Goal: Task Accomplishment & Management: Manage account settings

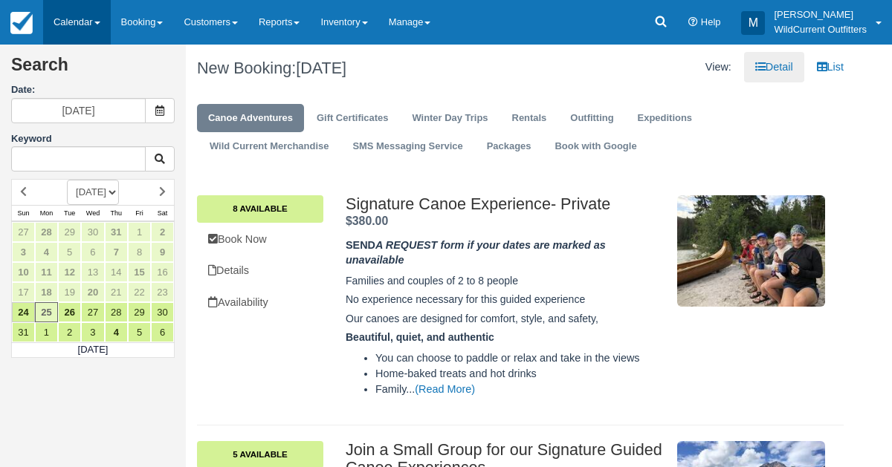
click at [68, 12] on link "Calendar" at bounding box center [77, 22] width 68 height 45
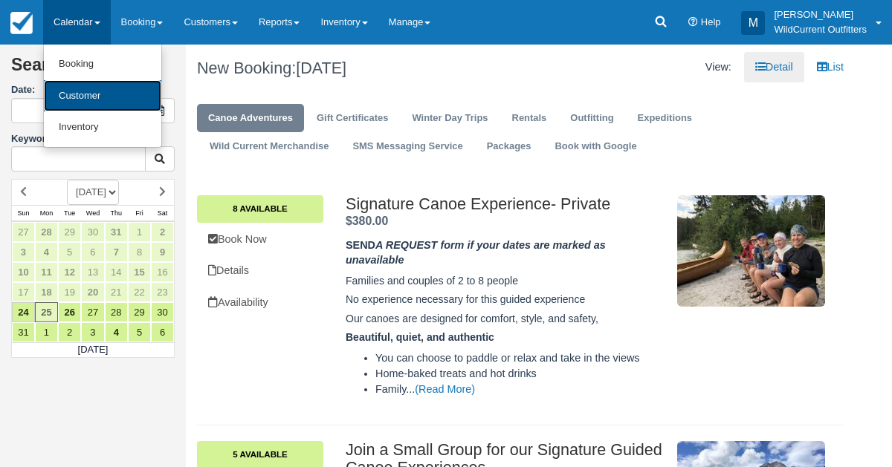
click at [65, 88] on link "Customer" at bounding box center [102, 96] width 117 height 32
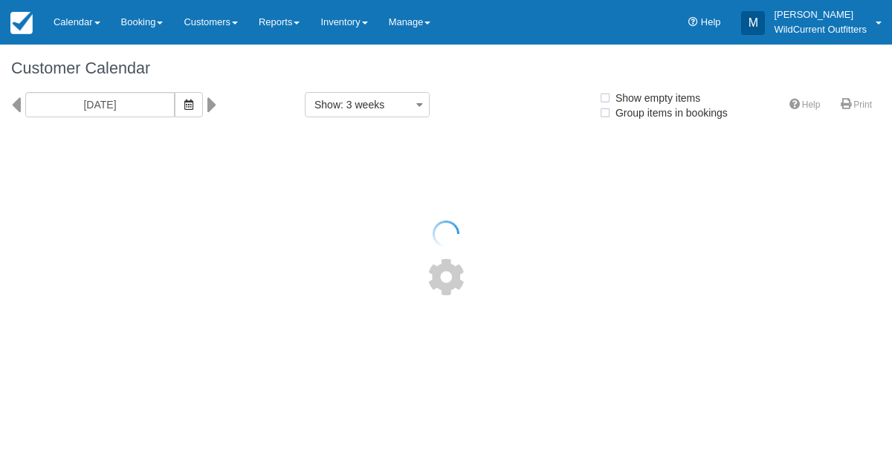
select select
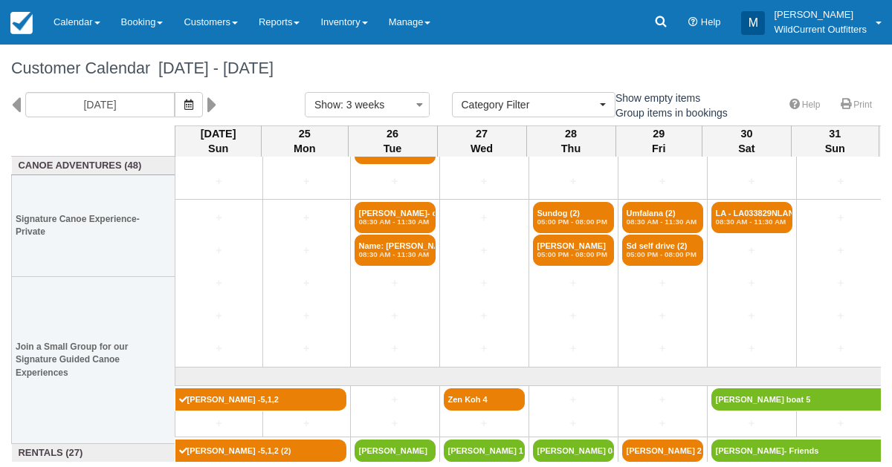
scroll to position [126, 0]
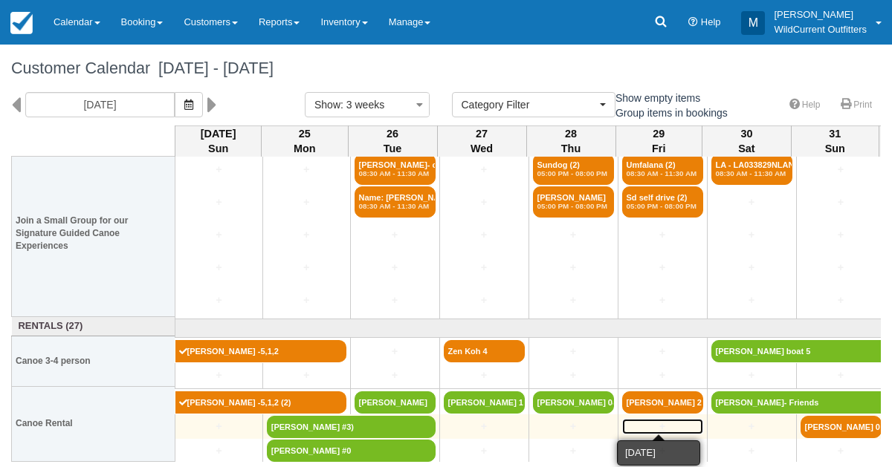
click at [653, 421] on link "+" at bounding box center [662, 427] width 81 height 16
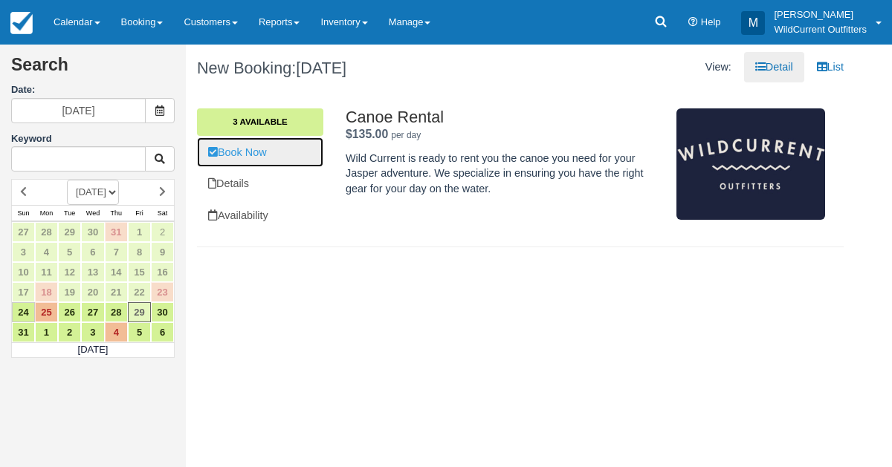
click at [236, 158] on link "Book Now" at bounding box center [260, 152] width 126 height 30
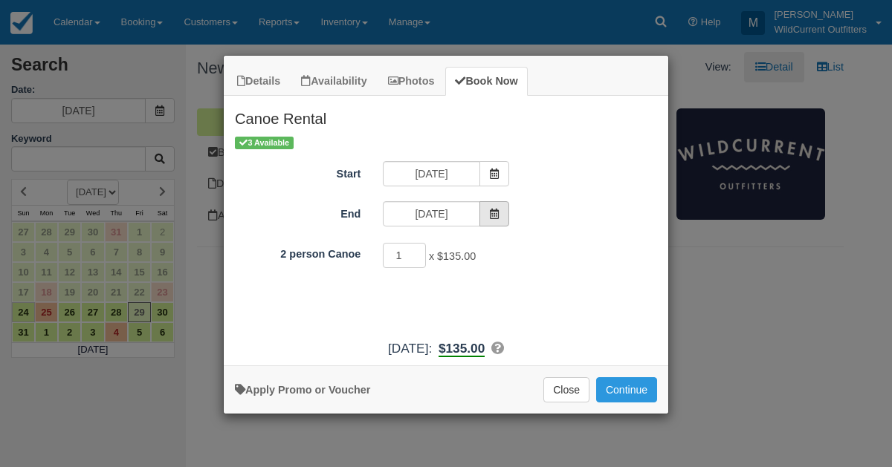
click at [496, 214] on icon "Item Modal" at bounding box center [494, 214] width 10 height 10
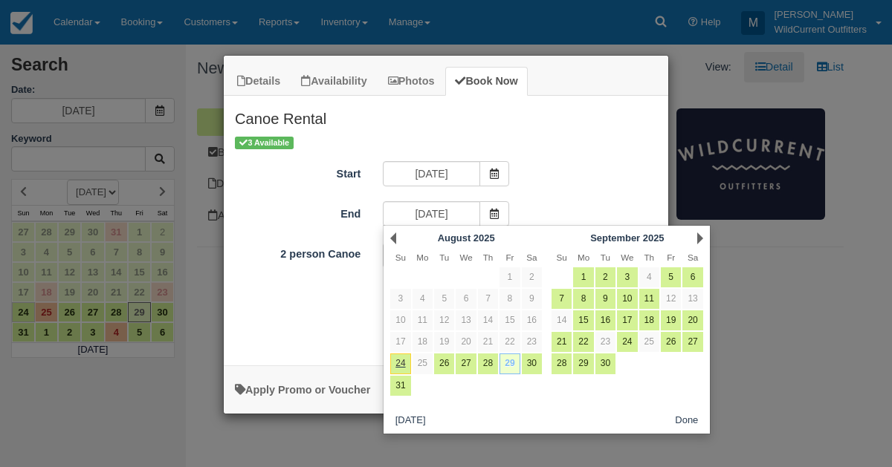
click at [510, 364] on link "29" at bounding box center [509, 364] width 20 height 20
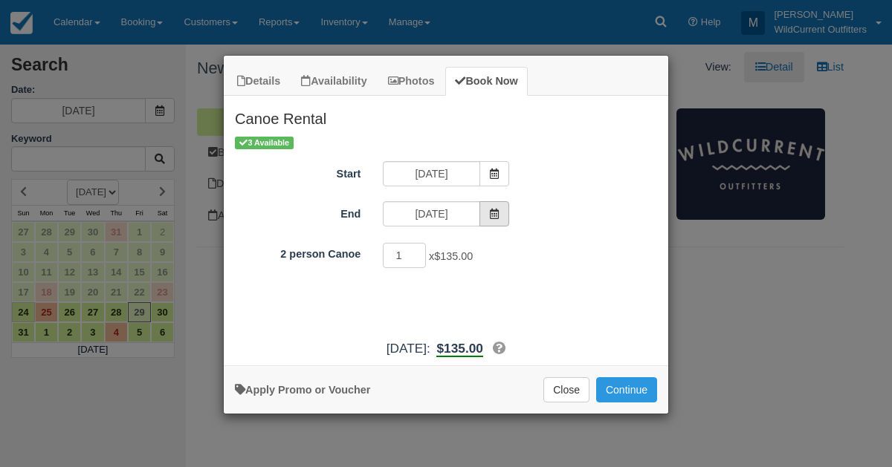
click at [486, 214] on span "Item Modal" at bounding box center [494, 213] width 30 height 25
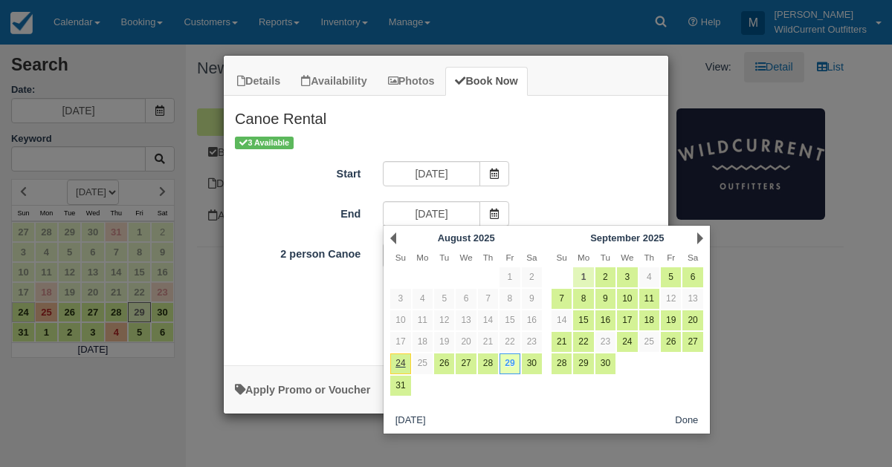
click at [585, 270] on link "1" at bounding box center [583, 277] width 20 height 20
type input "09/01/25"
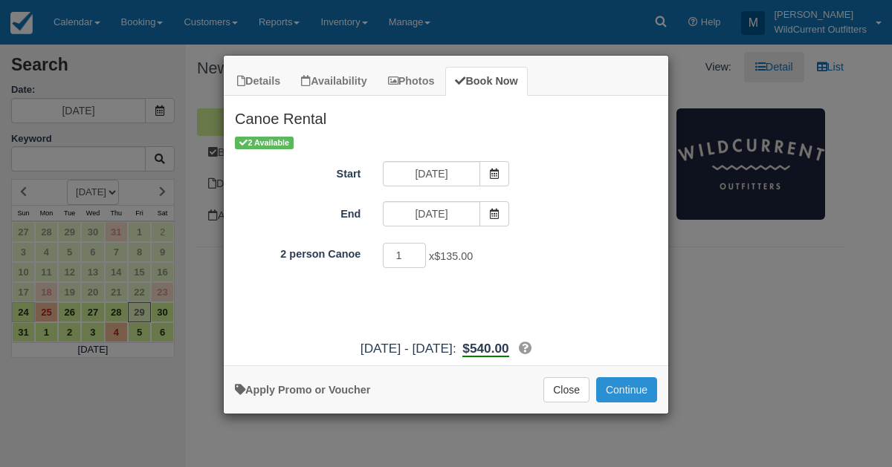
click at [623, 393] on button "Continue" at bounding box center [626, 389] width 61 height 25
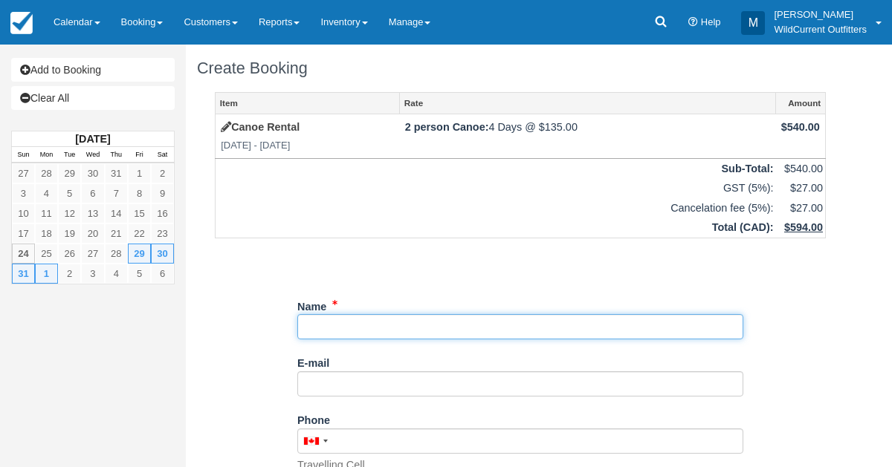
click at [369, 331] on input "Name" at bounding box center [520, 326] width 446 height 25
drag, startPoint x: 377, startPoint y: 329, endPoint x: 293, endPoint y: 322, distance: 84.3
click at [293, 322] on div "Item Rate Amount Canoe Rental Fri Aug 29 2025 - Mon Sept 1 2025 2 person Canoe:…" at bounding box center [520, 407] width 646 height 631
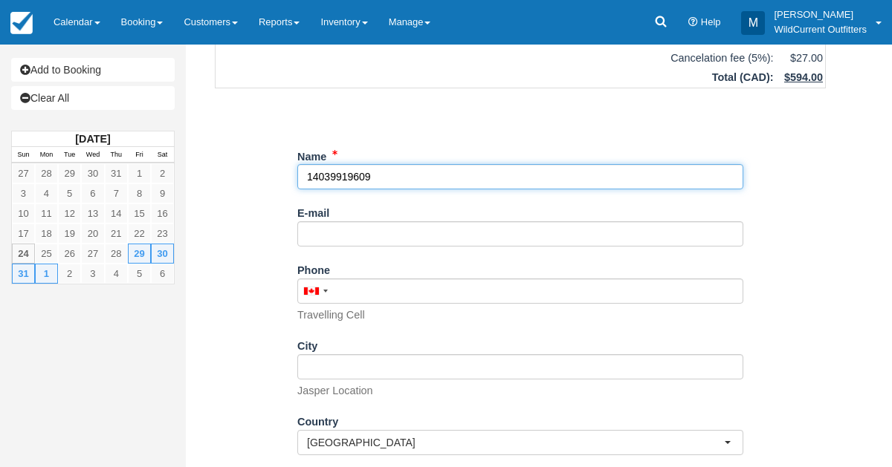
scroll to position [178, 0]
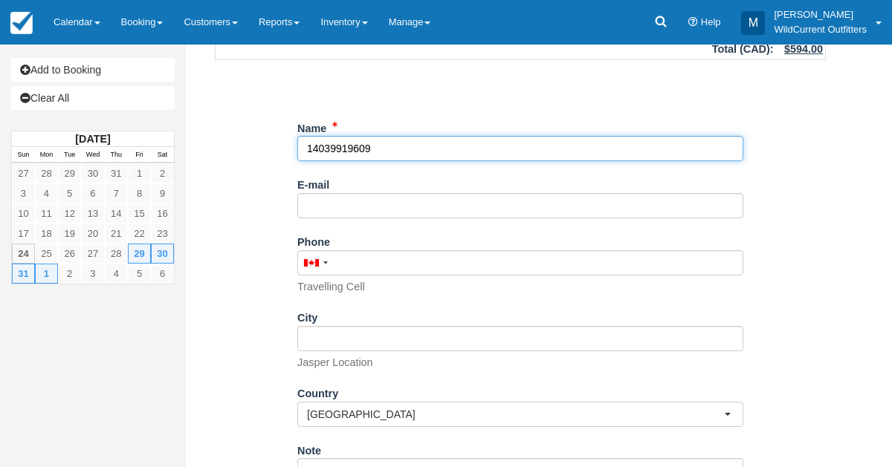
type input "14039919609"
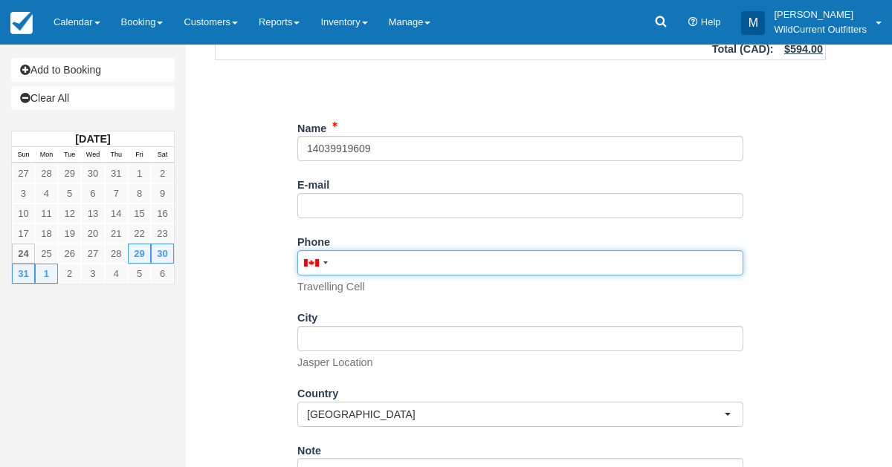
click at [338, 264] on input "Phone" at bounding box center [520, 262] width 446 height 25
paste input "14039919609"
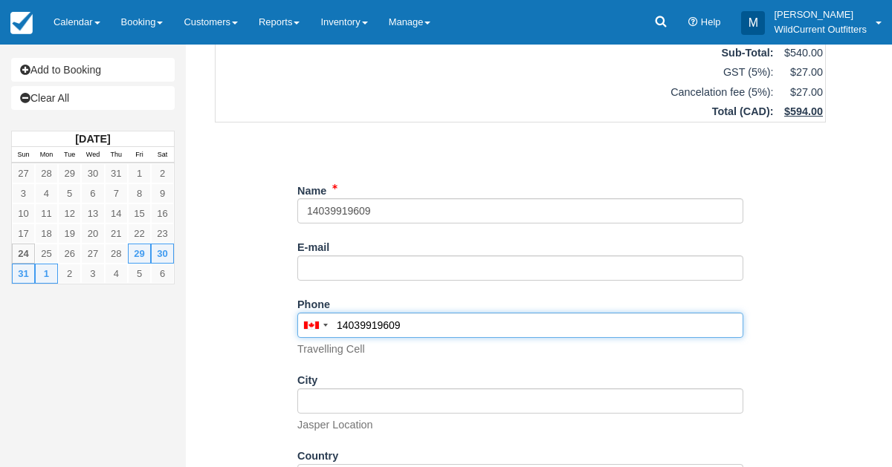
scroll to position [0, 0]
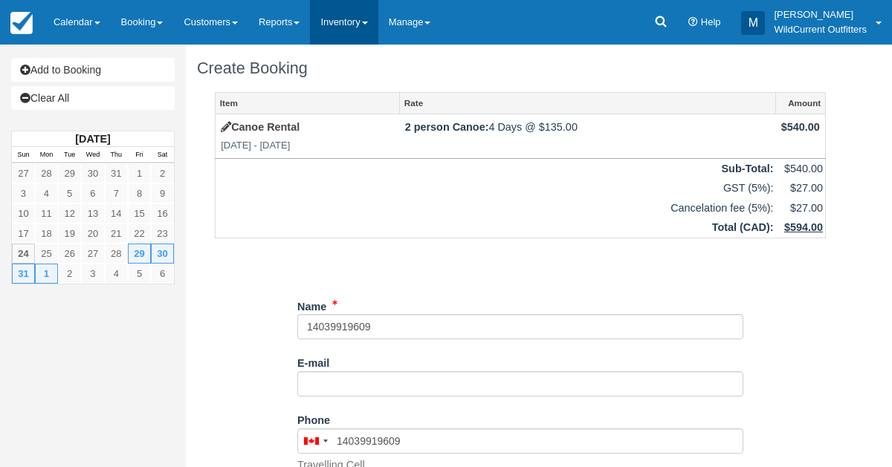
type input "(403) 991-9609"
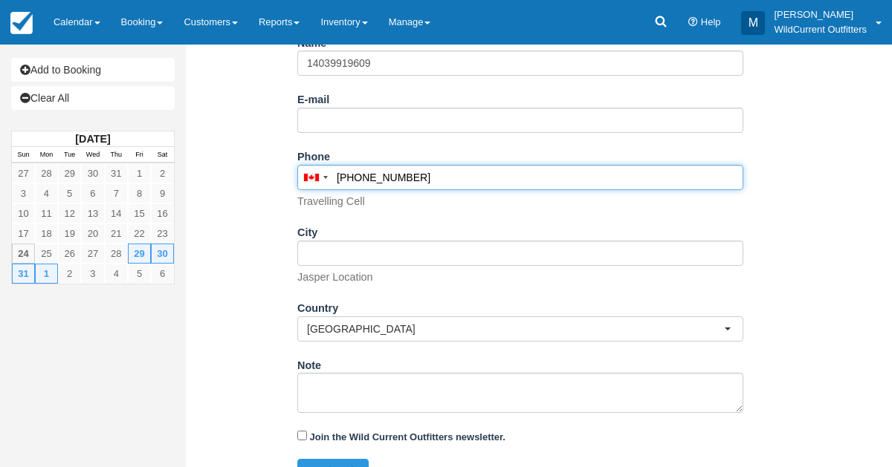
scroll to position [290, 0]
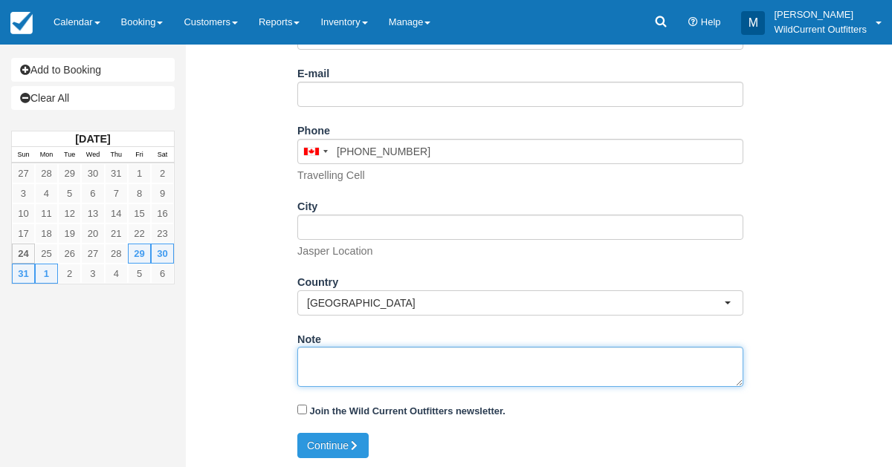
click at [319, 351] on textarea "Note" at bounding box center [520, 367] width 446 height 40
paste textarea "Name: Patrick McCrady Email: patmccrady@gmail.com Which day would you like to r…"
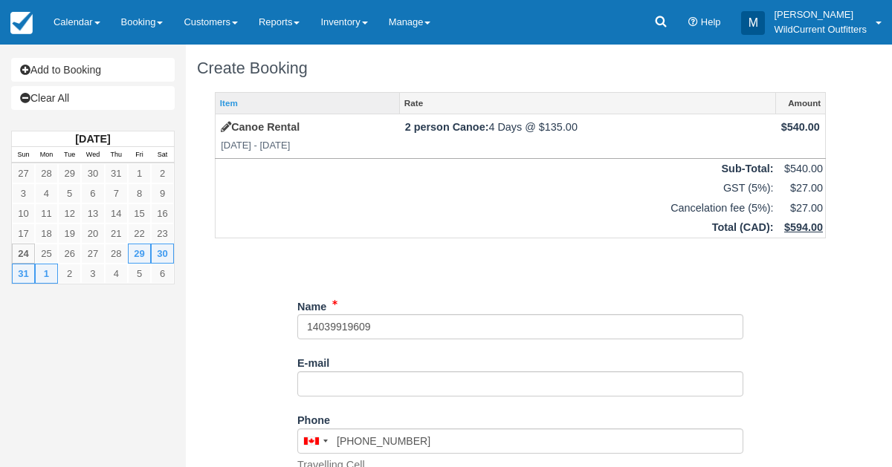
scroll to position [157, 0]
type textarea "Name: Patrick McCrady Email: patmccrady@gmail.com Which day would you like to r…"
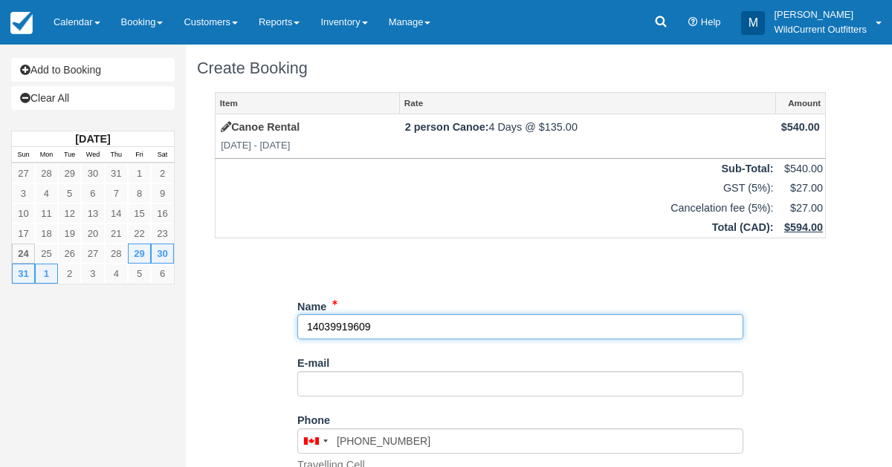
click at [306, 322] on input "Name" at bounding box center [520, 326] width 446 height 25
paste input "Patrick McCrady"
type input "Patrick McCrady----14039919609"
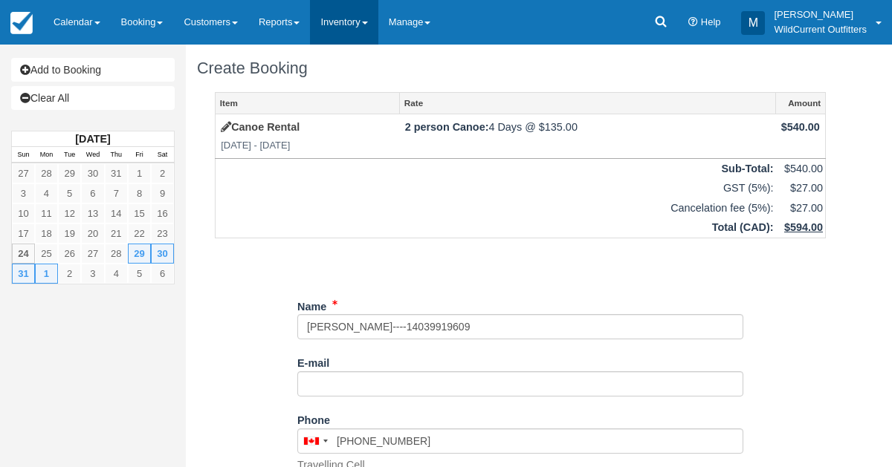
click at [362, 22] on link "Inventory" at bounding box center [344, 22] width 68 height 45
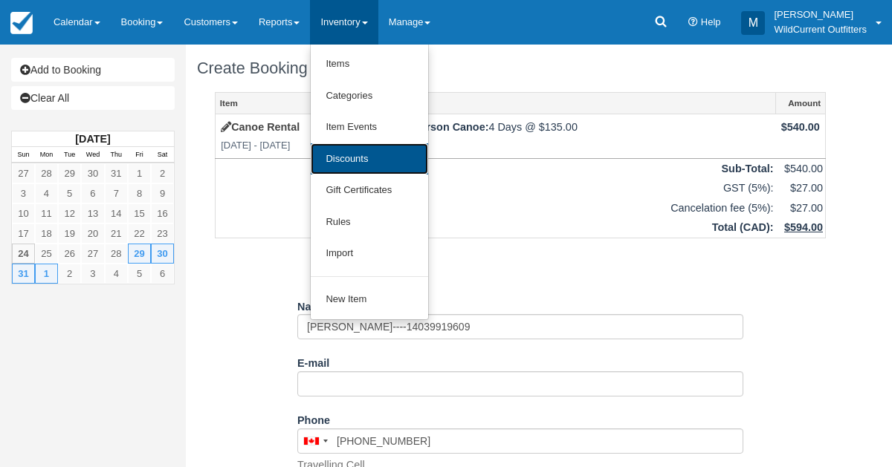
click at [342, 154] on link "Discounts" at bounding box center [369, 159] width 117 height 32
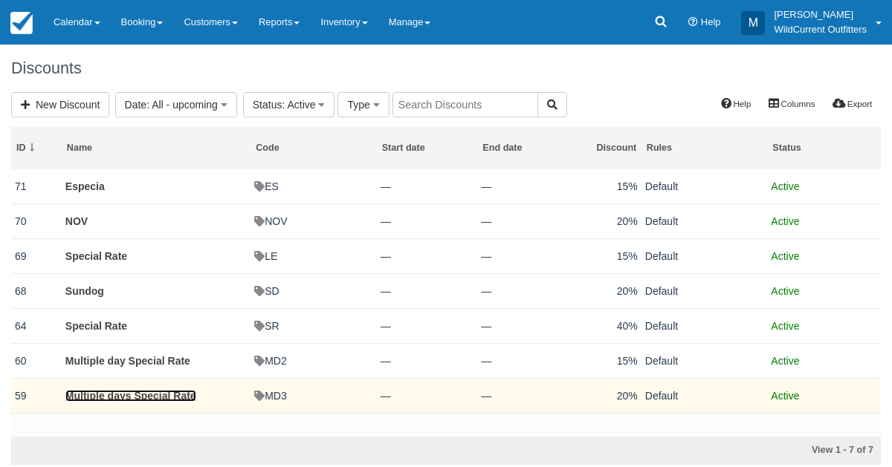
click at [135, 395] on link "Multiple days Special Rate" at bounding box center [130, 396] width 131 height 12
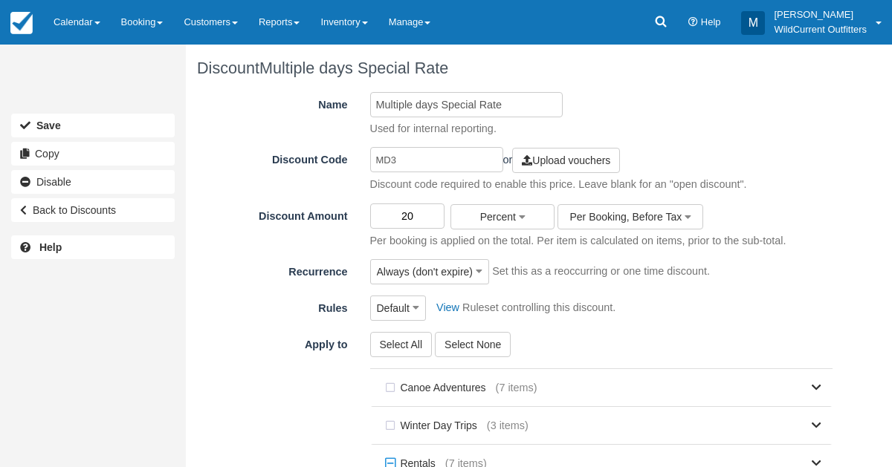
click at [421, 213] on input "20" at bounding box center [407, 216] width 75 height 25
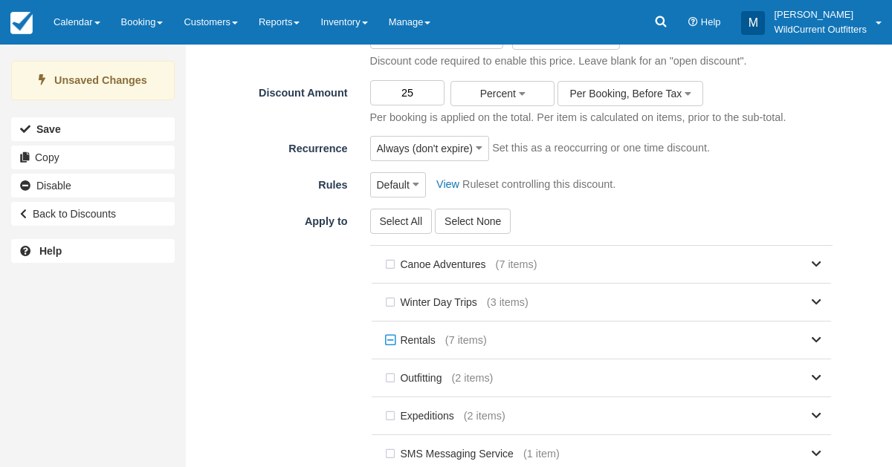
scroll to position [294, 0]
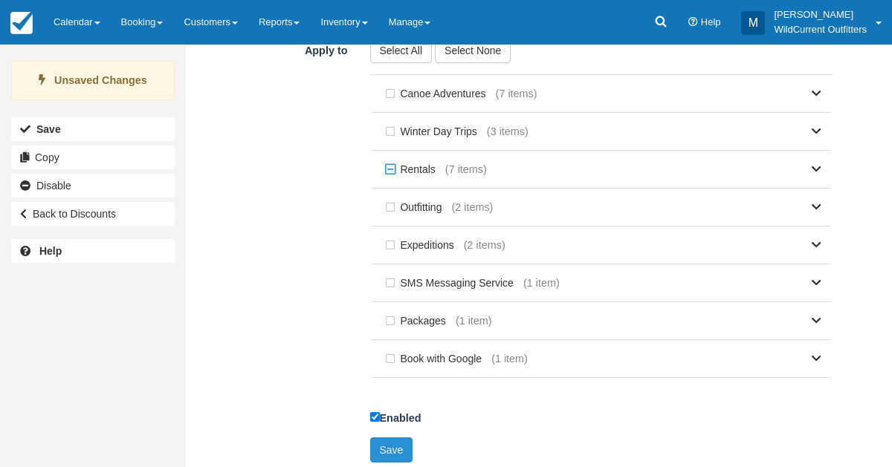
type input "25"
click at [380, 444] on button "Save" at bounding box center [391, 450] width 43 height 25
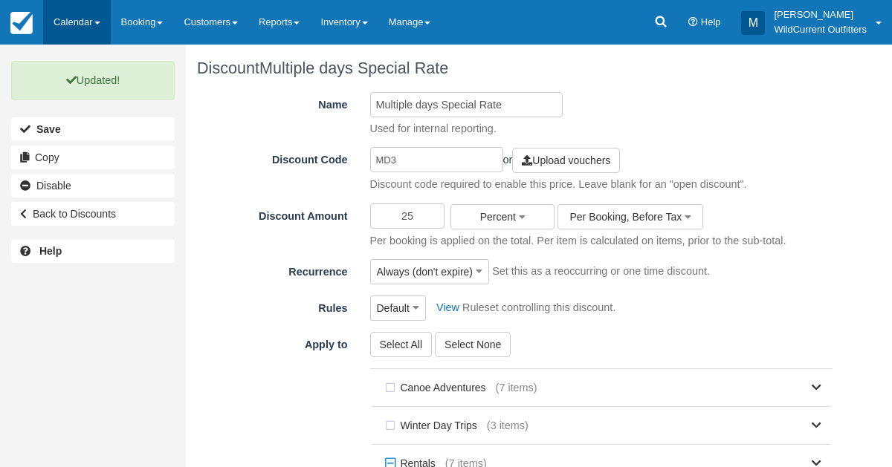
click at [77, 33] on link "Calendar" at bounding box center [77, 22] width 68 height 45
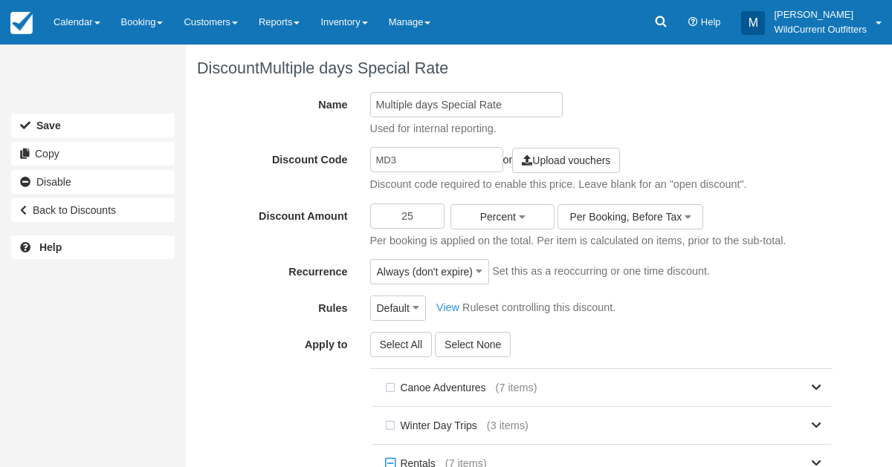
scroll to position [288, 0]
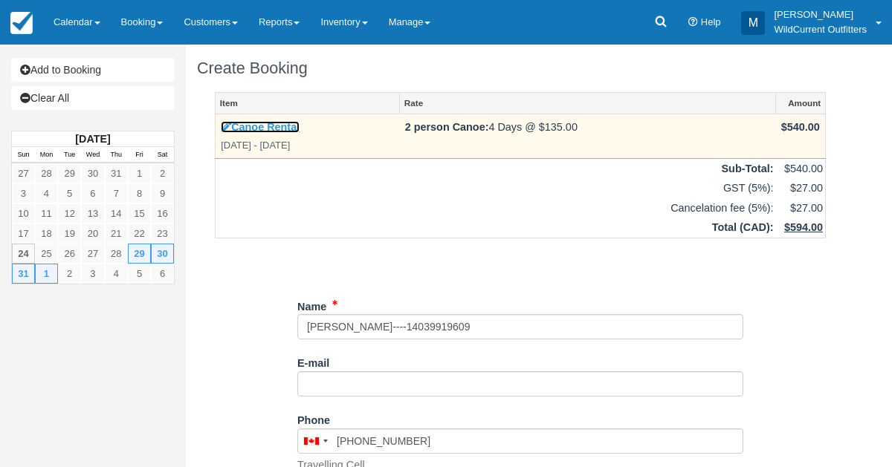
click at [221, 132] on link "Canoe Rental" at bounding box center [260, 127] width 79 height 12
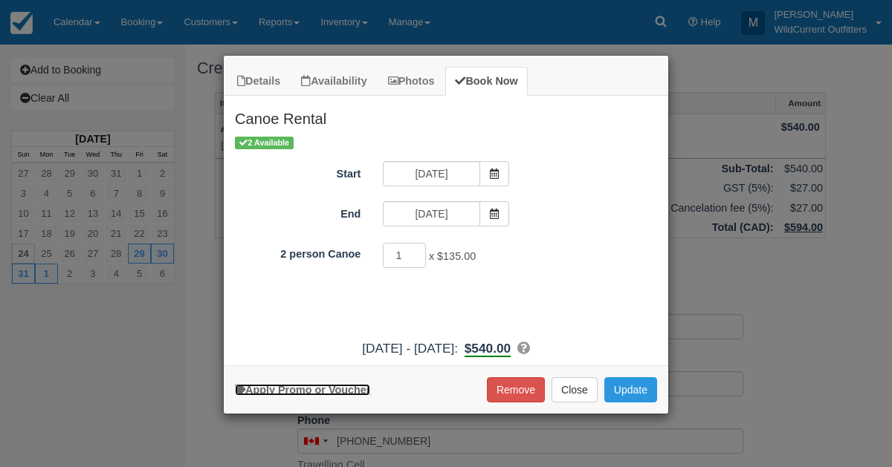
click at [276, 386] on link "Apply Promo or Voucher" at bounding box center [302, 390] width 135 height 12
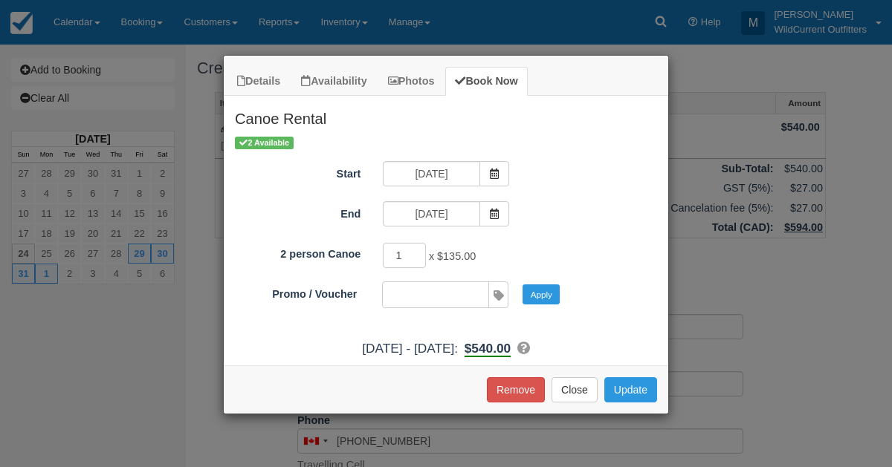
type input "s"
type input "md3"
click at [546, 290] on button "Apply" at bounding box center [540, 294] width 37 height 19
click at [632, 386] on button "Update" at bounding box center [630, 389] width 53 height 25
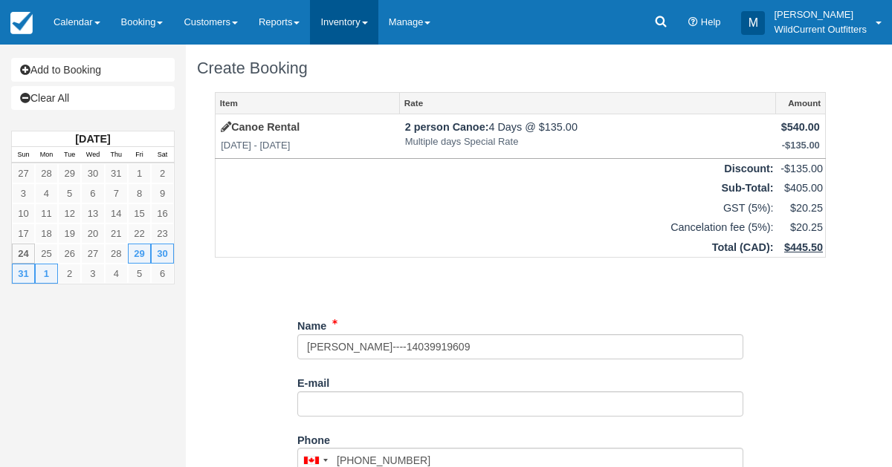
click at [370, 25] on link "Inventory" at bounding box center [344, 22] width 68 height 45
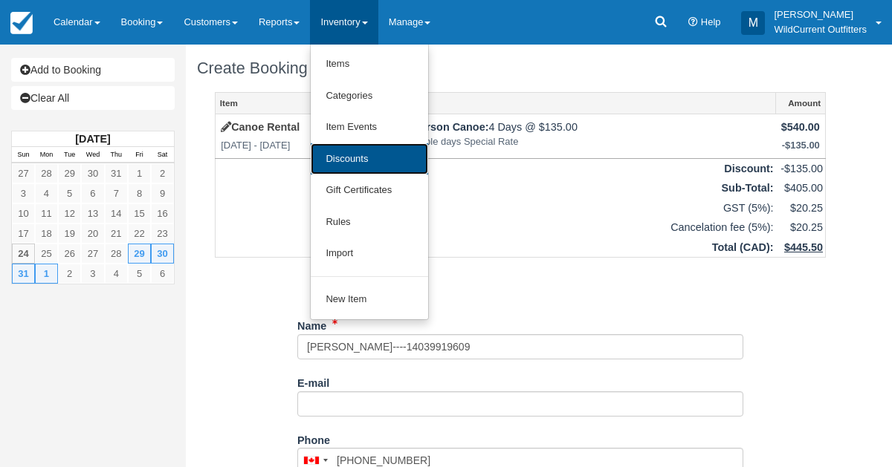
click at [357, 152] on link "Discounts" at bounding box center [369, 159] width 117 height 32
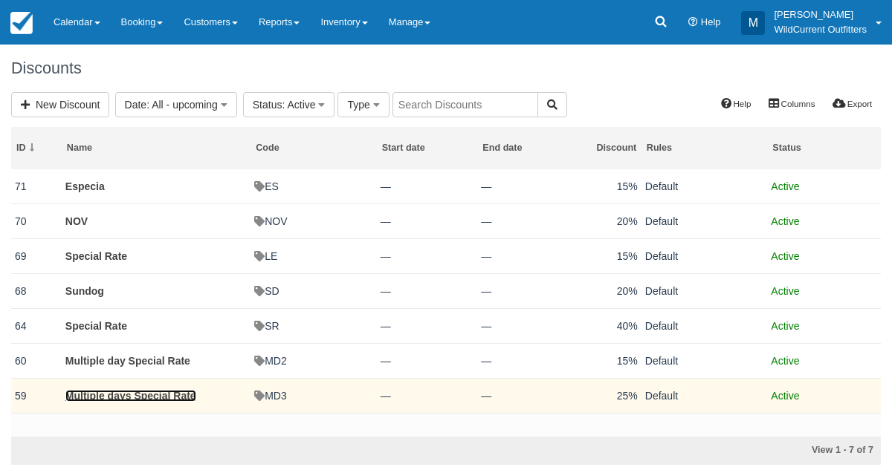
click at [131, 394] on link "Multiple days Special Rate" at bounding box center [130, 396] width 131 height 12
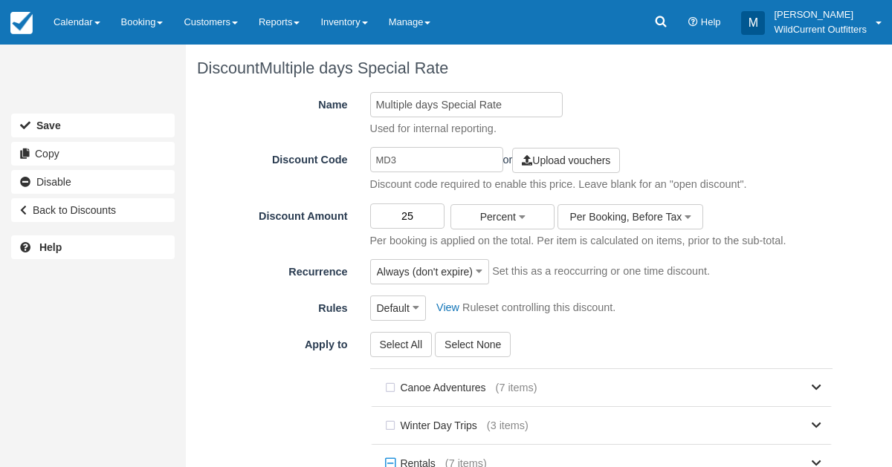
click at [421, 213] on input "25" at bounding box center [407, 216] width 75 height 25
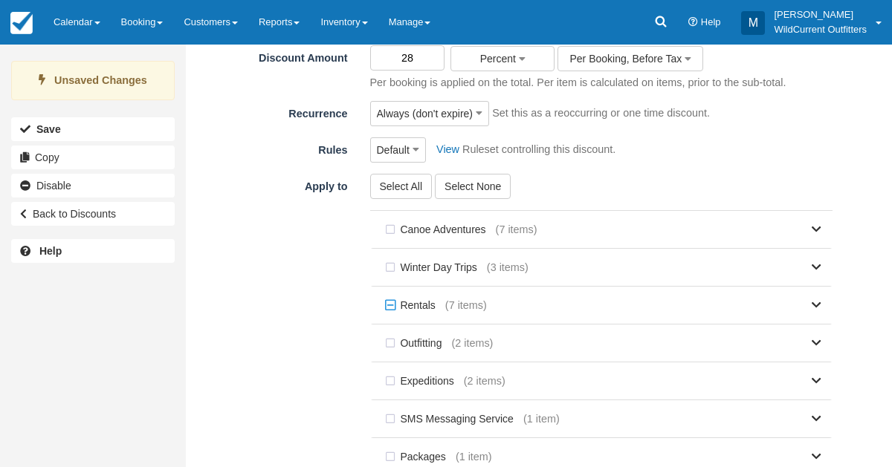
scroll to position [294, 0]
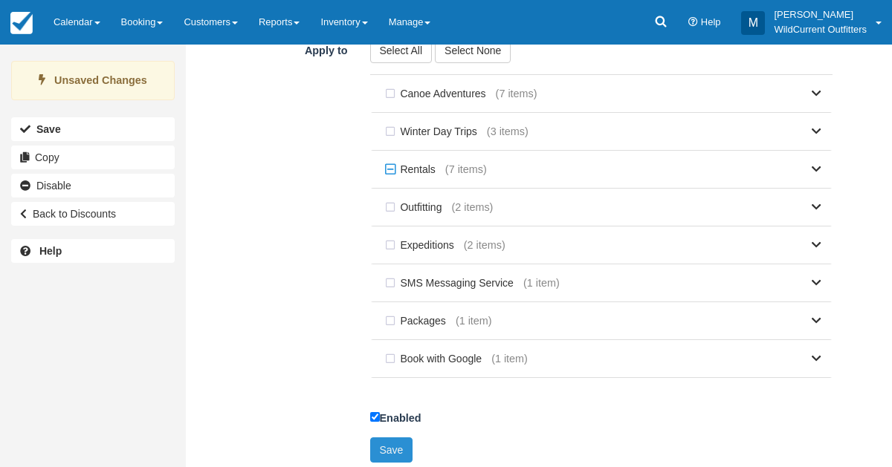
type input "28"
click at [392, 438] on button "Save" at bounding box center [391, 450] width 43 height 25
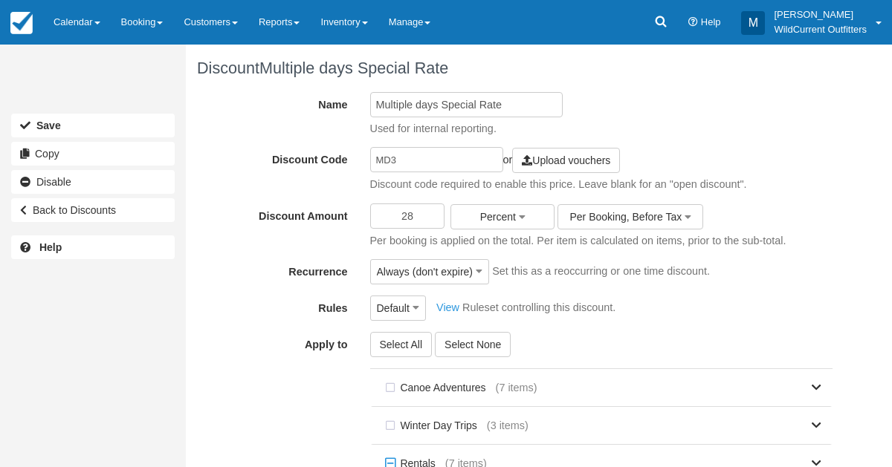
scroll to position [288, 0]
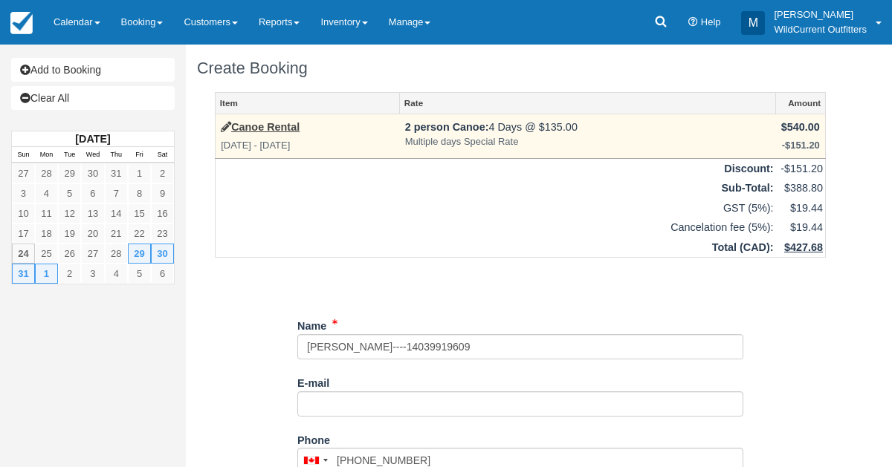
click at [226, 134] on label "Canoe Rental" at bounding box center [260, 128] width 79 height 16
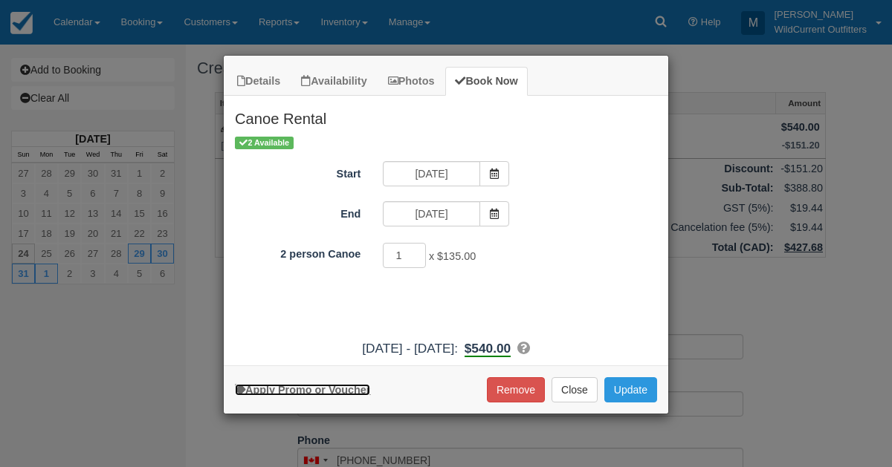
click at [282, 384] on link "Apply Promo or Voucher" at bounding box center [302, 390] width 135 height 12
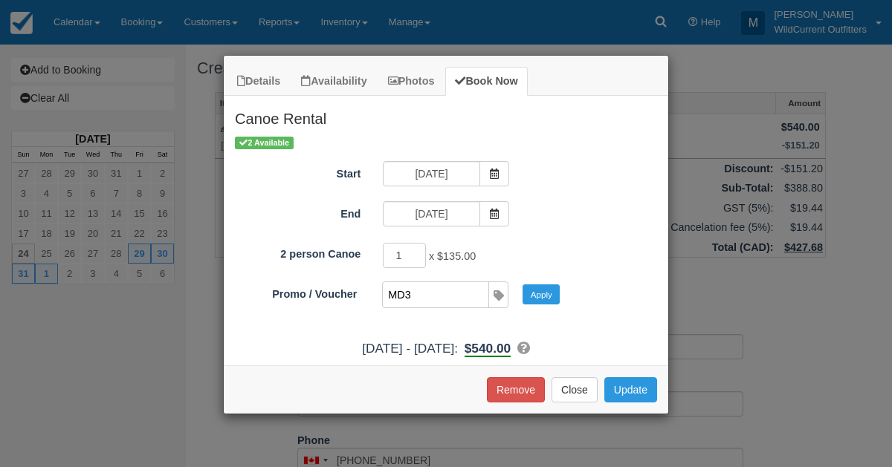
click at [415, 290] on input "MD3" at bounding box center [435, 294] width 104 height 25
click at [531, 291] on button "Apply" at bounding box center [540, 294] width 37 height 19
click at [618, 380] on button "Update" at bounding box center [630, 389] width 53 height 25
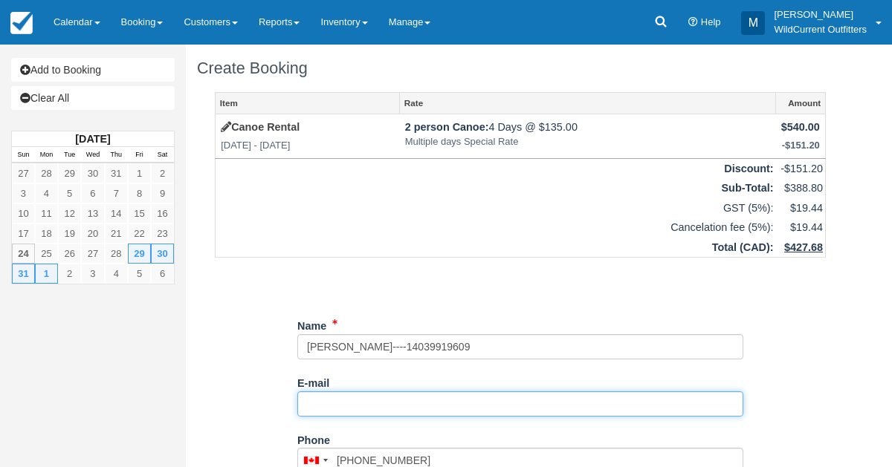
click at [393, 398] on input "E-mail" at bounding box center [520, 404] width 446 height 25
paste input "[EMAIL_ADDRESS][DOMAIN_NAME]"
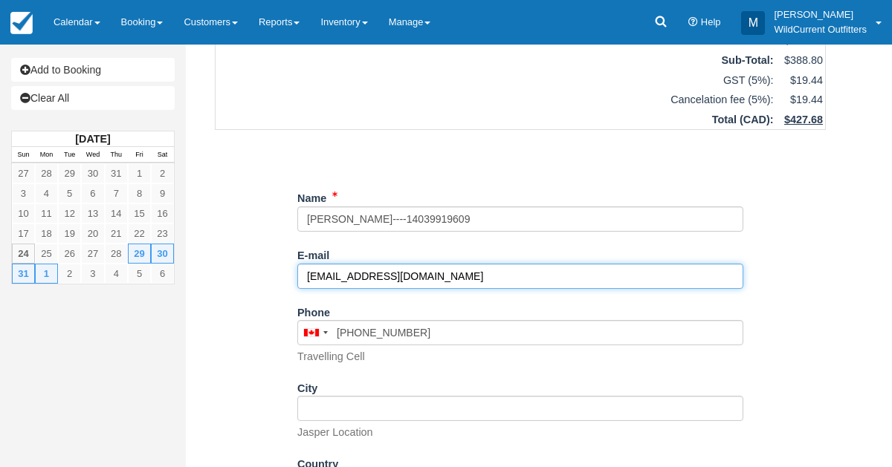
scroll to position [310, 0]
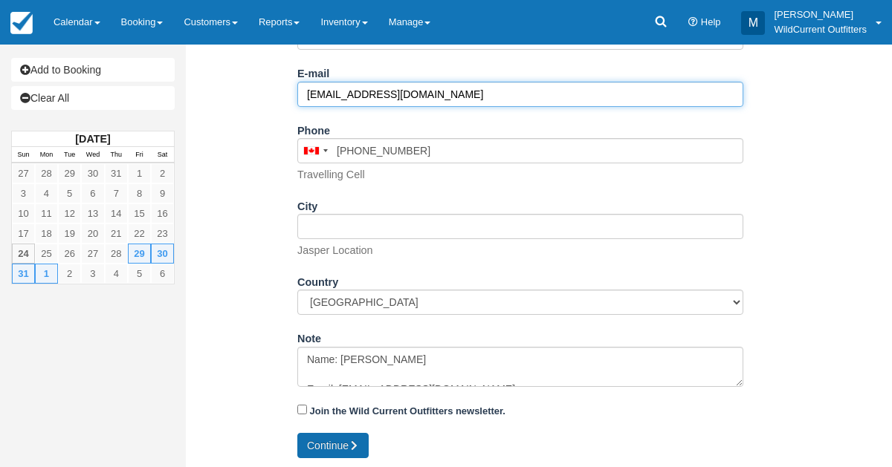
type input "[EMAIL_ADDRESS][DOMAIN_NAME]"
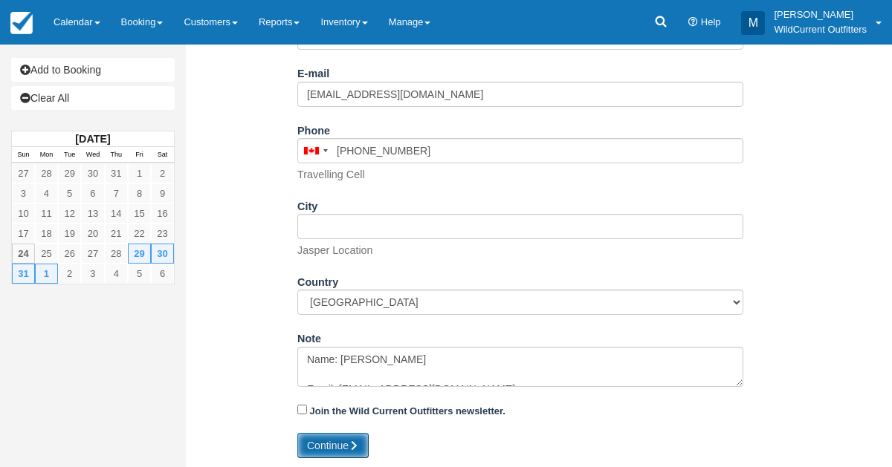
click at [304, 441] on button "Continue" at bounding box center [332, 445] width 71 height 25
type input "+14039919609"
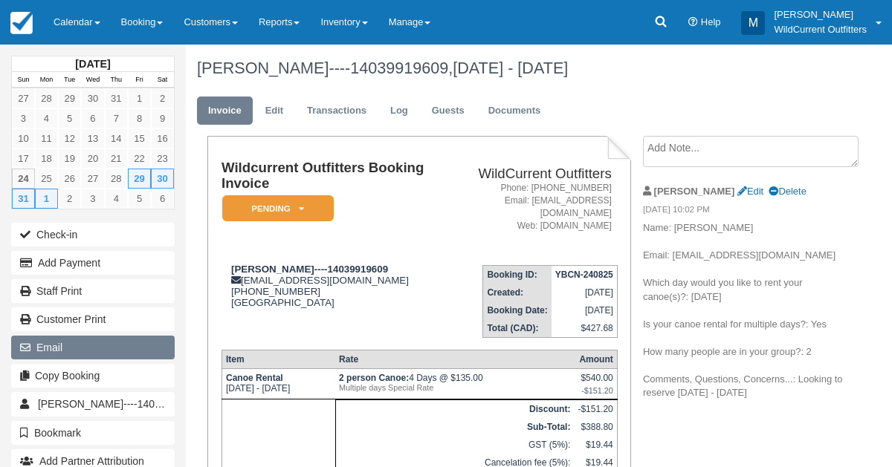
click at [130, 338] on button "Email" at bounding box center [92, 348] width 163 height 24
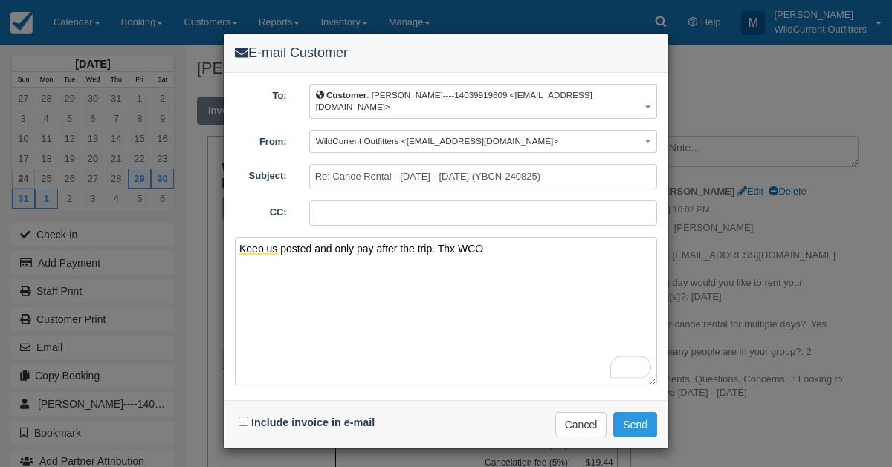
type textarea "Keep us posted and only pay after the trip. Thx WCO"
click at [247, 412] on div "Include invoice in e-mail" at bounding box center [308, 423] width 147 height 22
click at [244, 417] on input "Include invoice in e-mail" at bounding box center [244, 422] width 10 height 10
checkbox input "true"
click at [635, 412] on button "Send" at bounding box center [635, 424] width 44 height 25
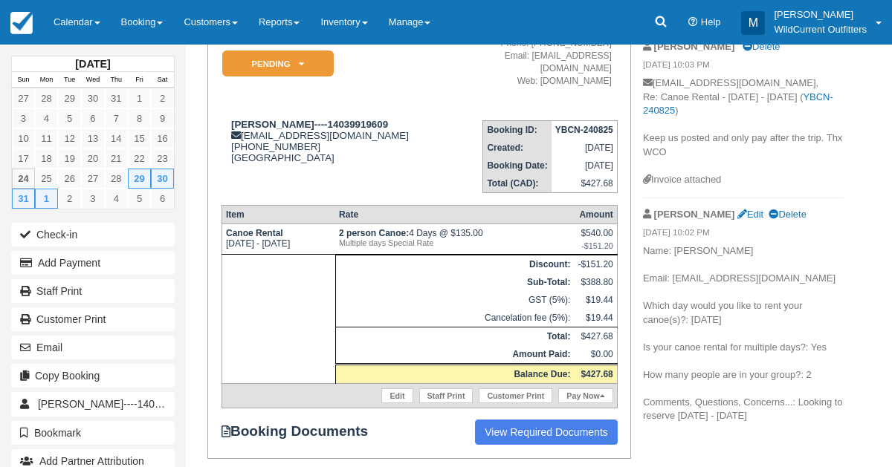
scroll to position [185, 0]
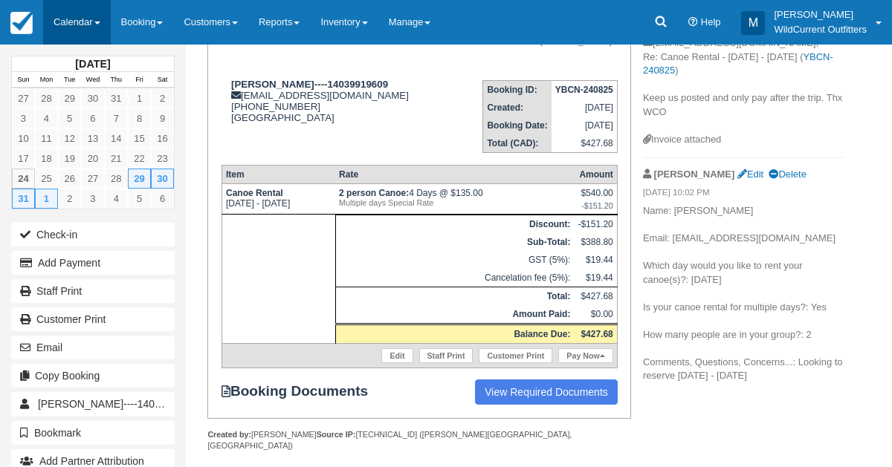
click at [73, 20] on link "Calendar" at bounding box center [77, 22] width 68 height 45
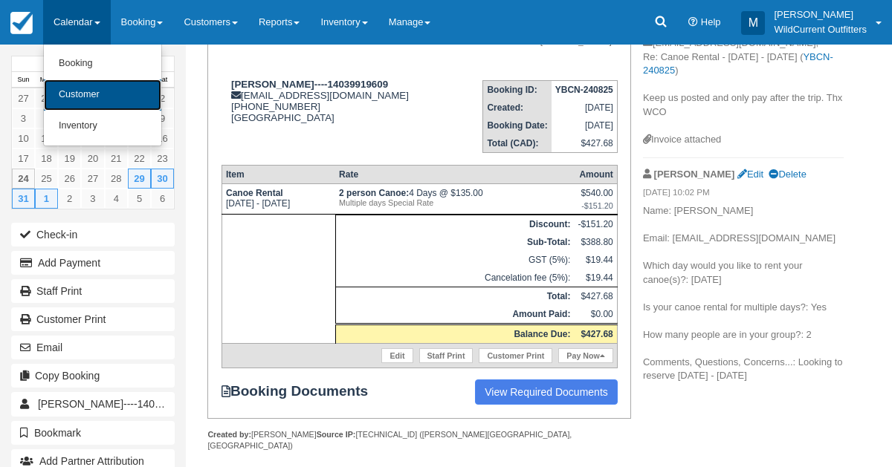
click at [64, 85] on link "Customer" at bounding box center [102, 95] width 117 height 31
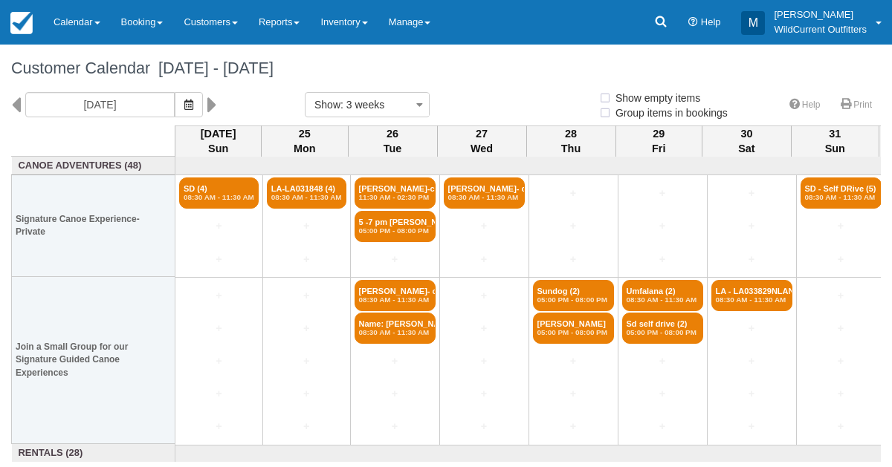
select select
click at [201, 100] on button "button" at bounding box center [189, 104] width 28 height 25
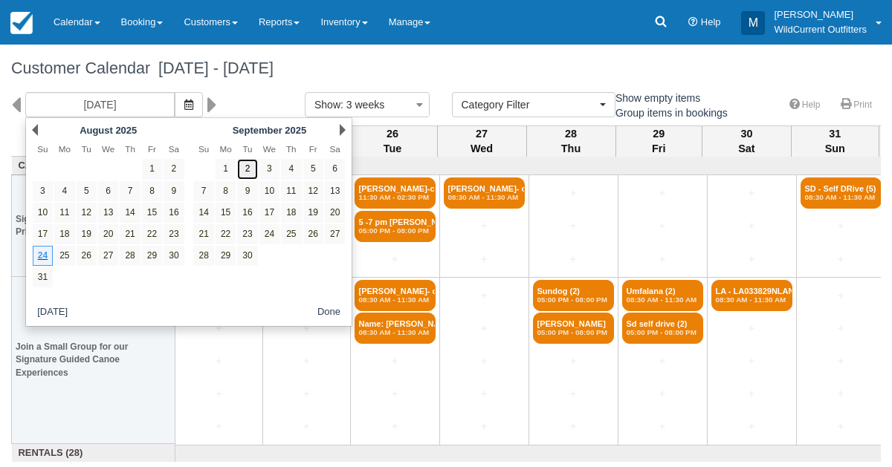
click at [249, 166] on link "2" at bounding box center [247, 169] width 20 height 20
type input "09/02/25"
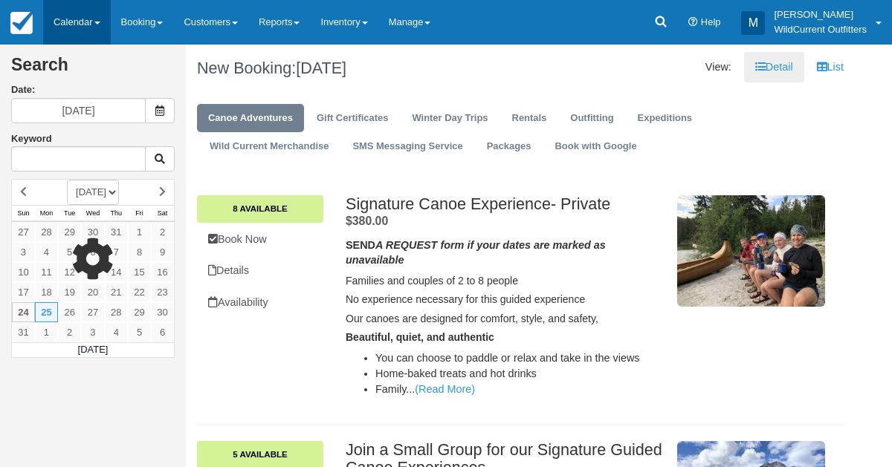
click at [62, 17] on link "Calendar" at bounding box center [77, 22] width 68 height 45
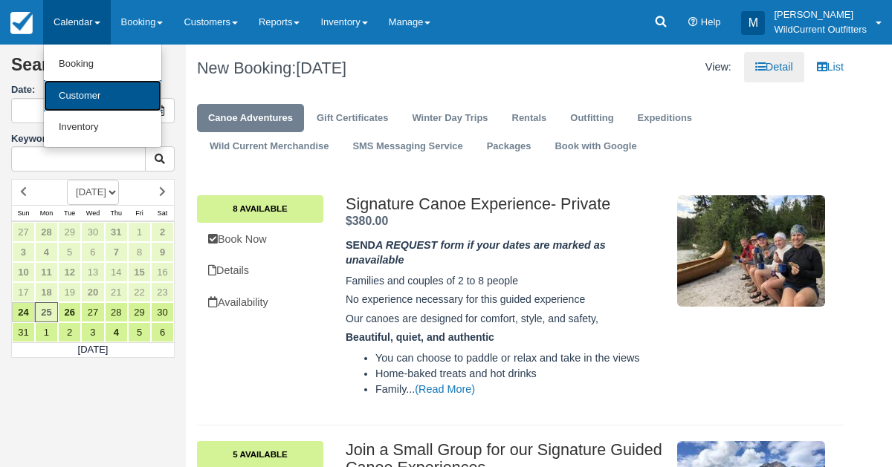
click at [72, 88] on link "Customer" at bounding box center [102, 96] width 117 height 32
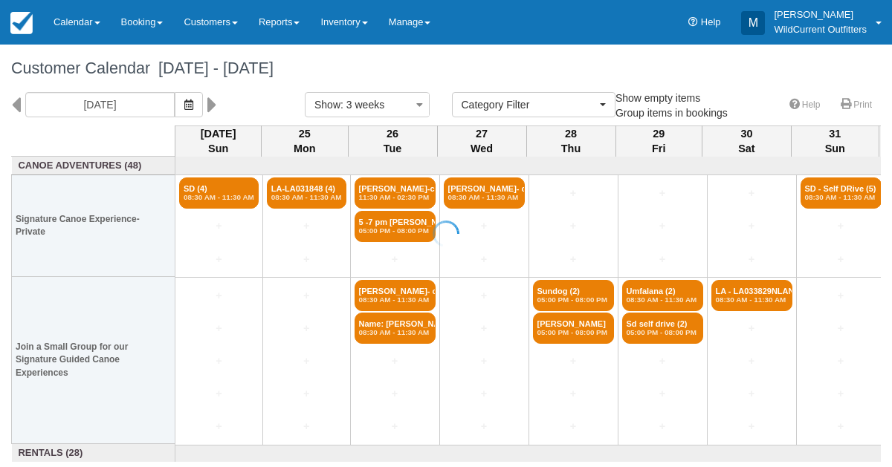
select select
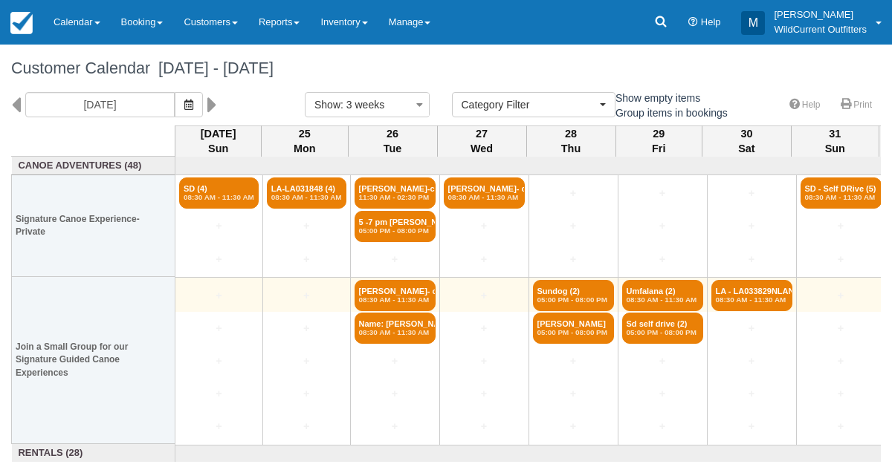
scroll to position [126, 0]
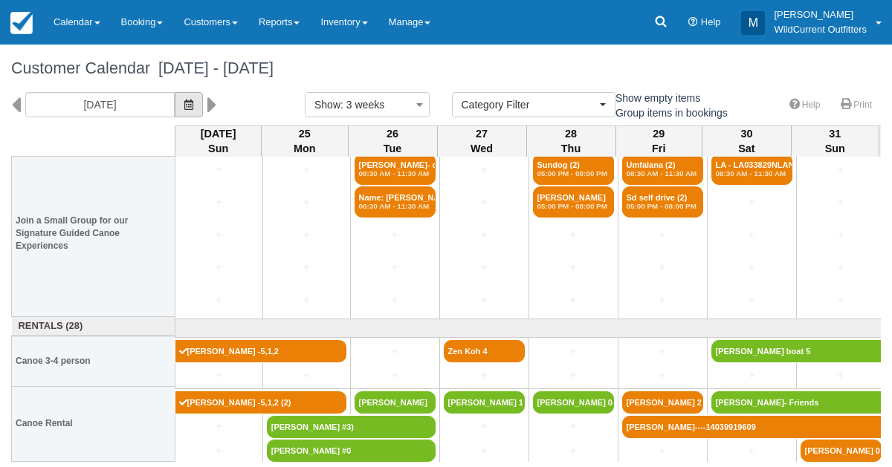
click at [202, 106] on button "button" at bounding box center [189, 104] width 28 height 25
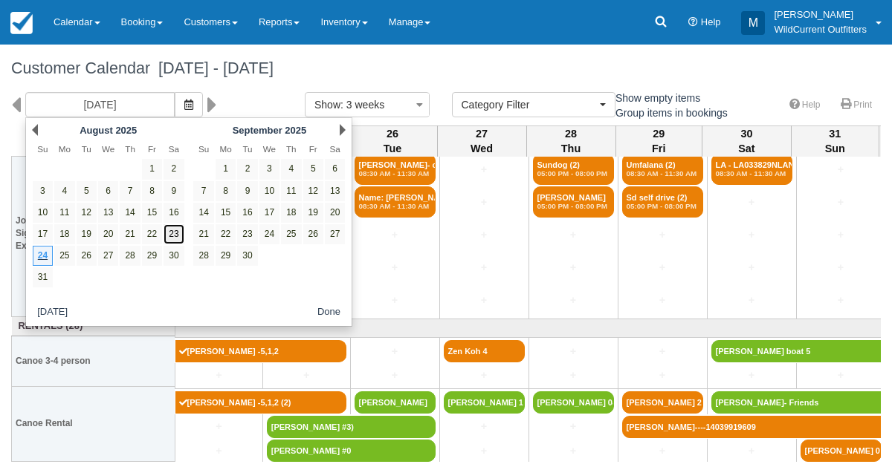
click at [173, 230] on link "23" at bounding box center [173, 234] width 20 height 20
type input "[DATE]"
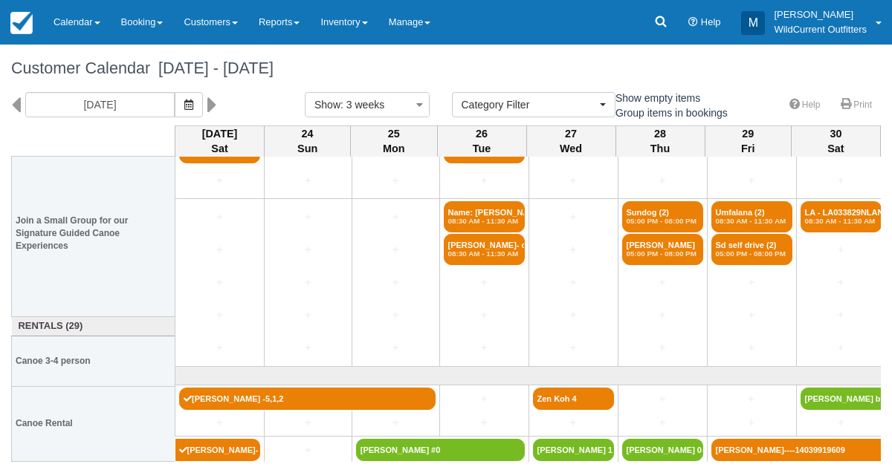
scroll to position [126, 0]
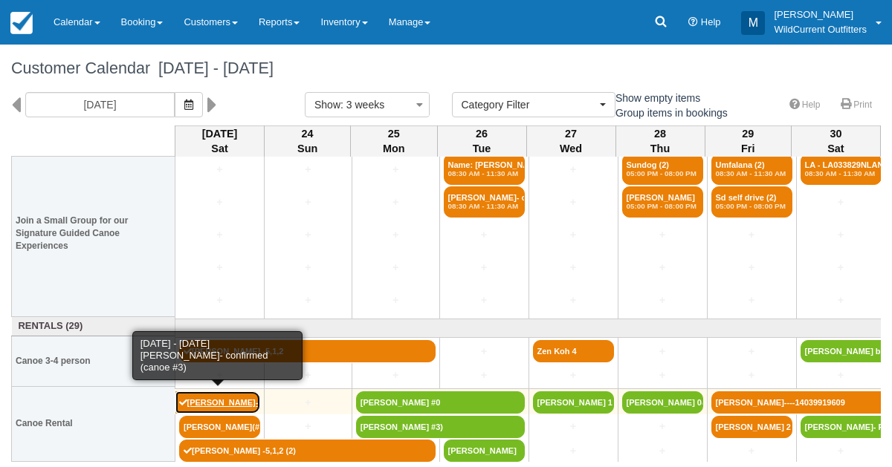
click at [208, 395] on link "[PERSON_NAME]- confirmed (canoe #3)" at bounding box center [217, 403] width 85 height 22
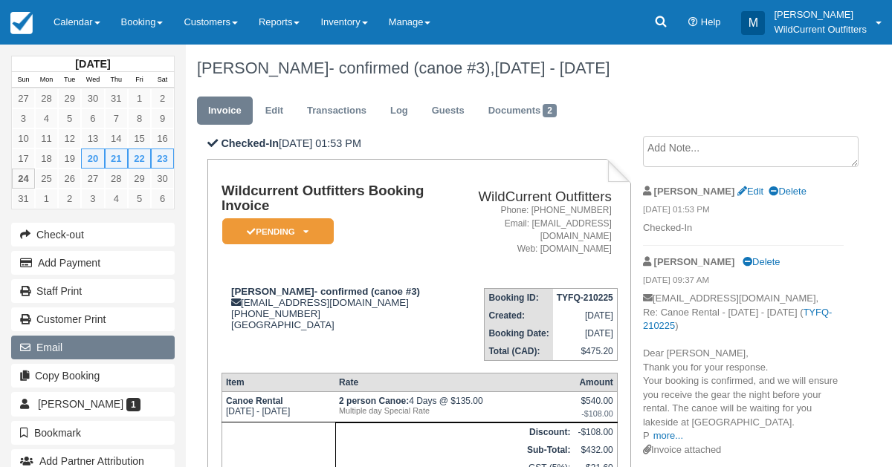
click at [46, 342] on button "Email" at bounding box center [92, 348] width 163 height 24
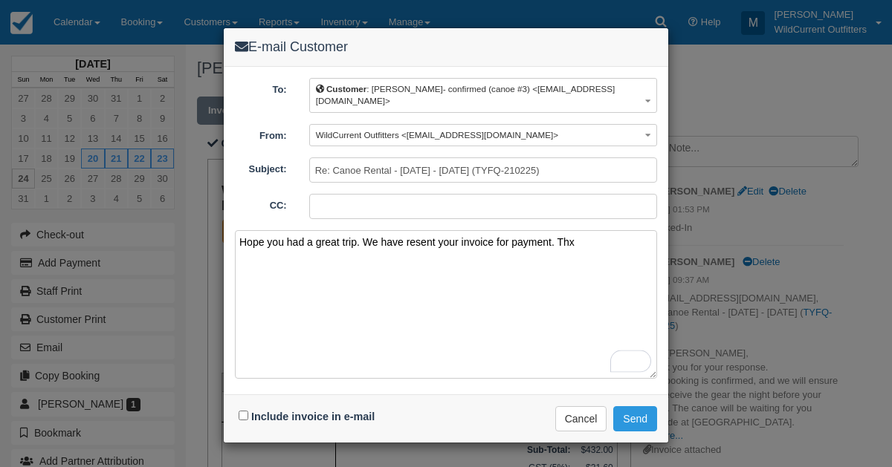
type textarea "Hope you had a great trip. We have resent your invoice for payment. Thx"
click at [240, 411] on input "Include invoice in e-mail" at bounding box center [244, 416] width 10 height 10
checkbox input "true"
click at [620, 412] on button "Send" at bounding box center [635, 418] width 44 height 25
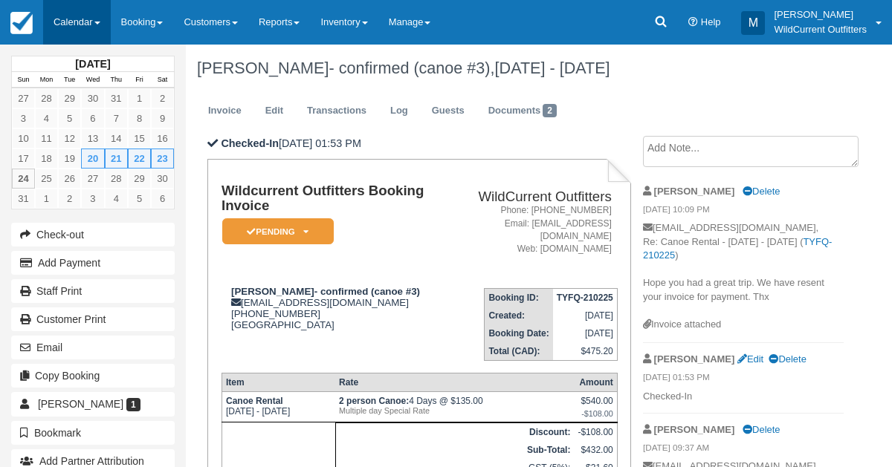
click at [75, 22] on link "Calendar" at bounding box center [77, 22] width 68 height 45
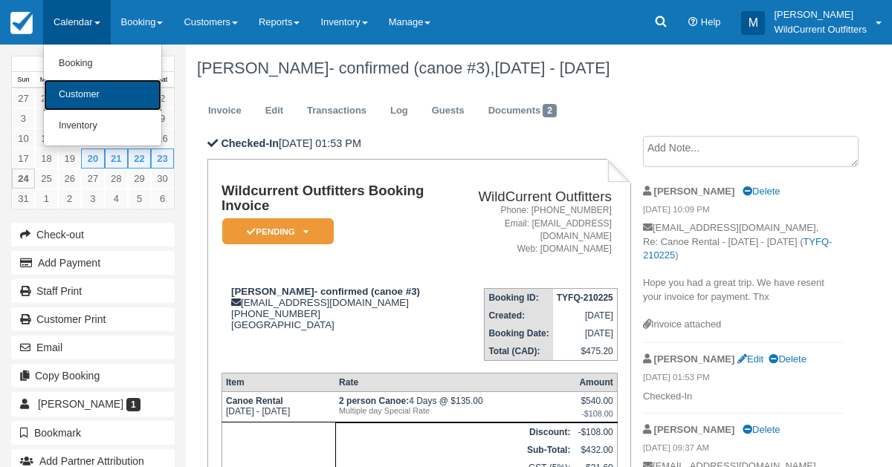
click at [82, 91] on link "Customer" at bounding box center [102, 95] width 117 height 31
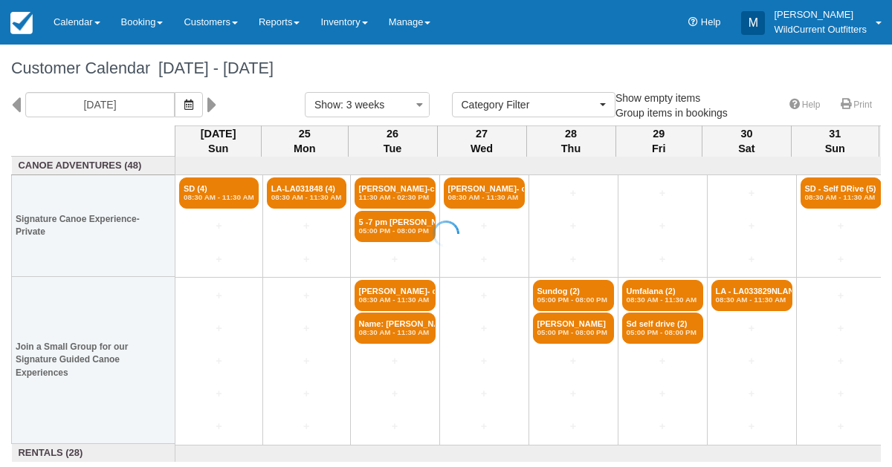
select select
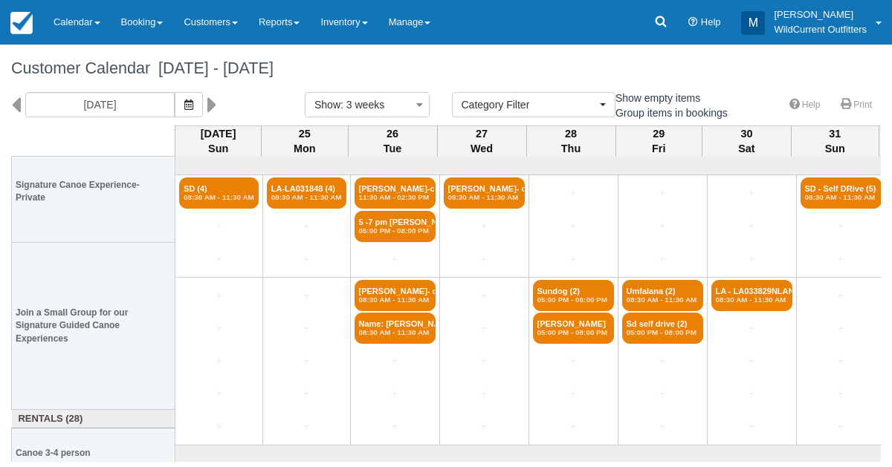
scroll to position [126, 0]
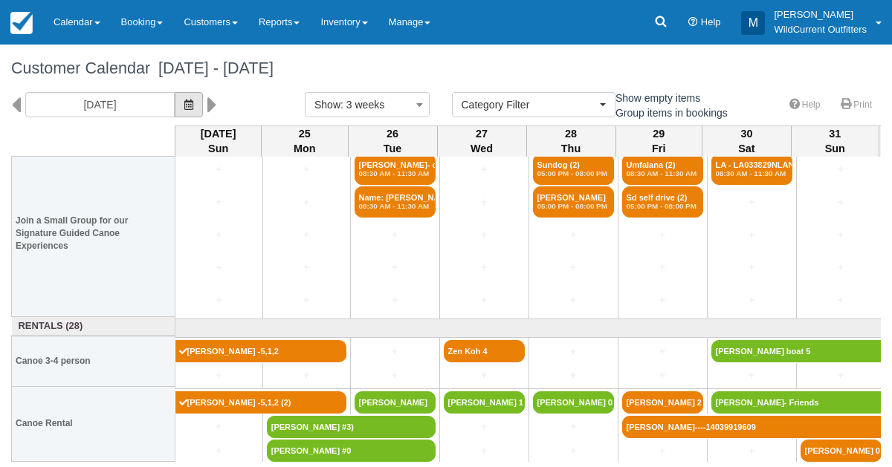
click at [203, 101] on button "button" at bounding box center [189, 104] width 28 height 25
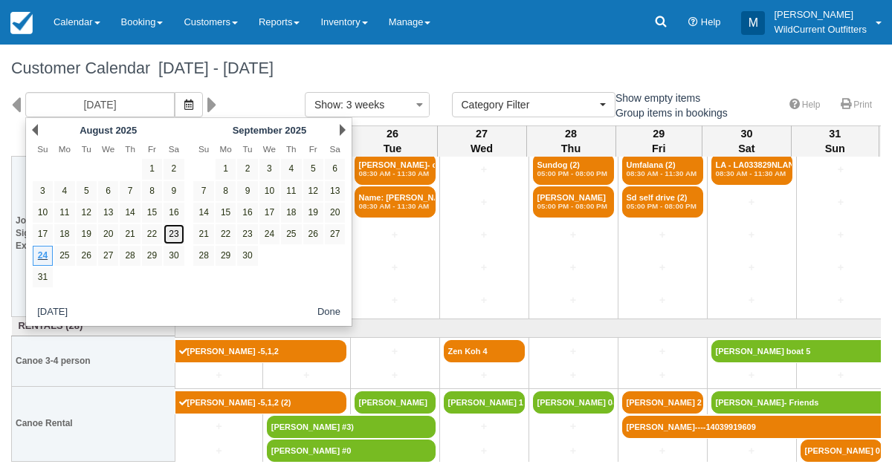
click at [174, 230] on link "23" at bounding box center [173, 234] width 20 height 20
type input "08/23/25"
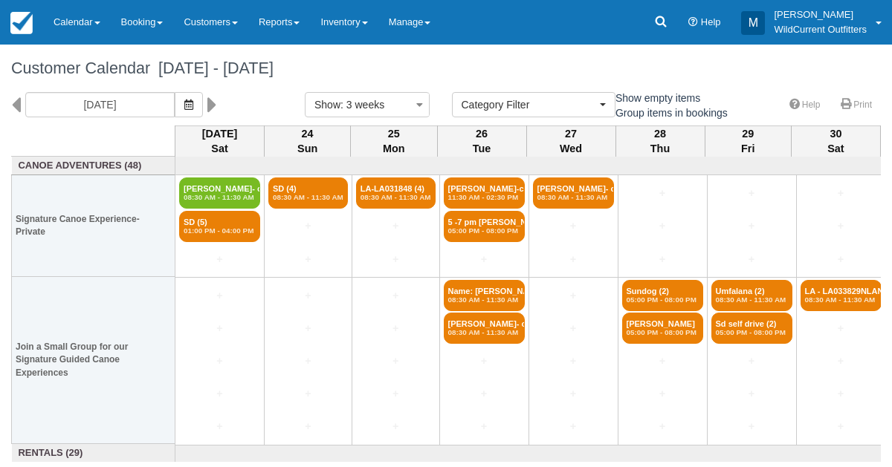
scroll to position [126, 0]
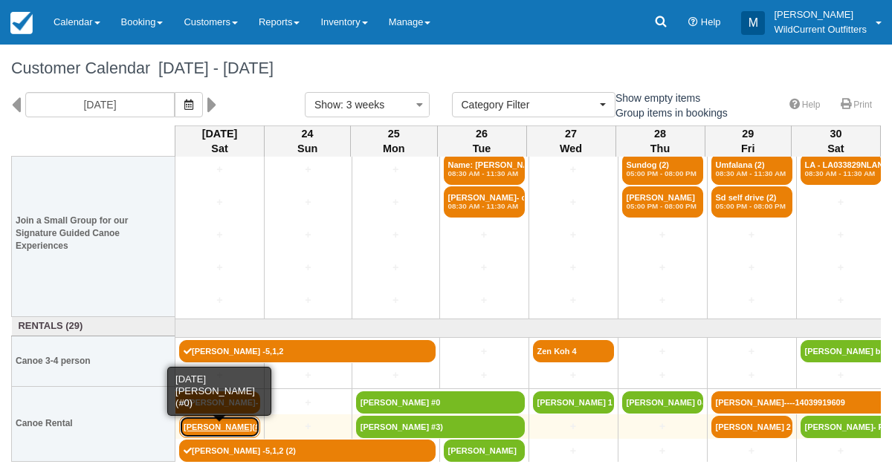
click at [207, 427] on link "[PERSON_NAME](#0)" at bounding box center [219, 427] width 81 height 22
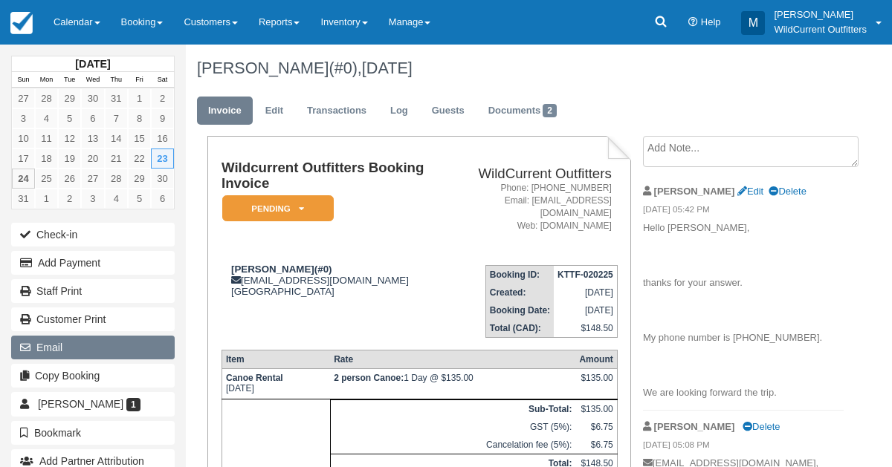
click at [117, 346] on button "Email" at bounding box center [92, 348] width 163 height 24
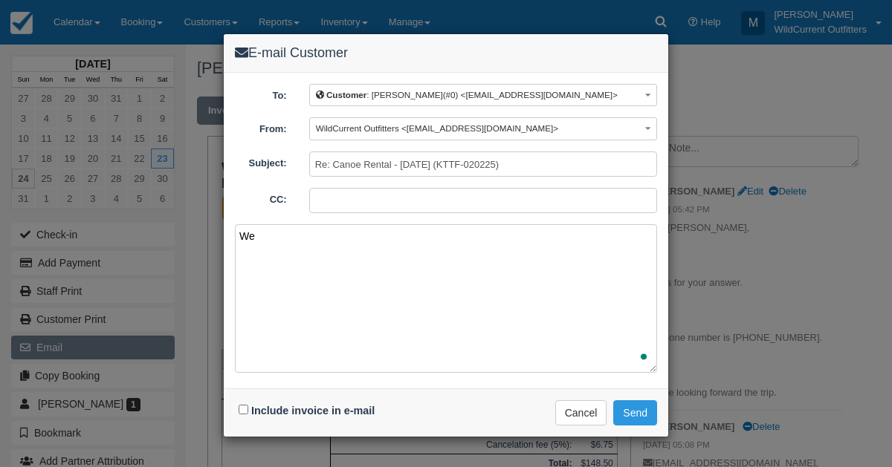
type textarea "We h"
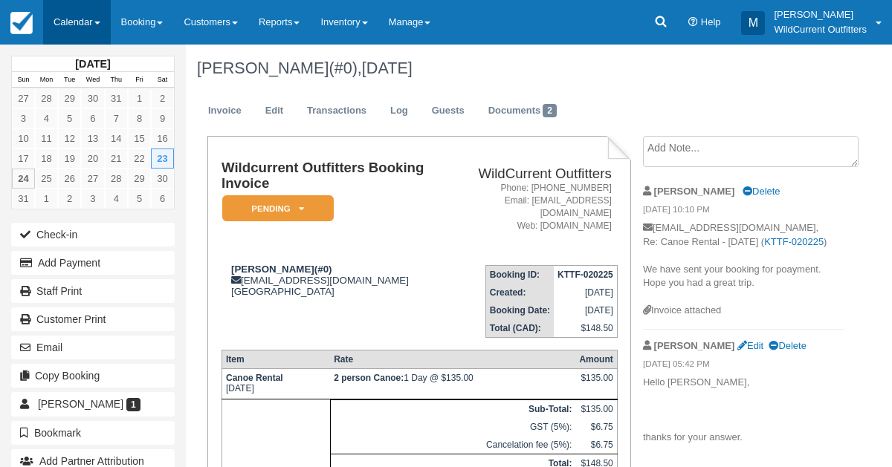
click at [56, 25] on link "Calendar" at bounding box center [77, 22] width 68 height 45
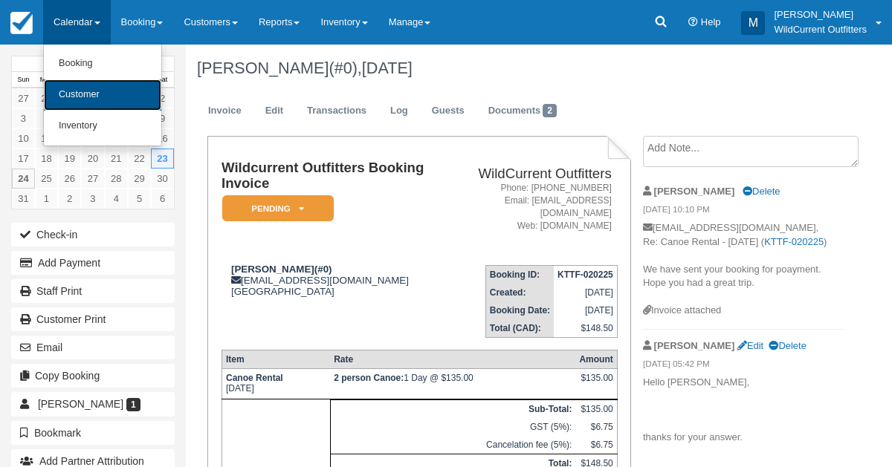
click at [68, 82] on link "Customer" at bounding box center [102, 95] width 117 height 31
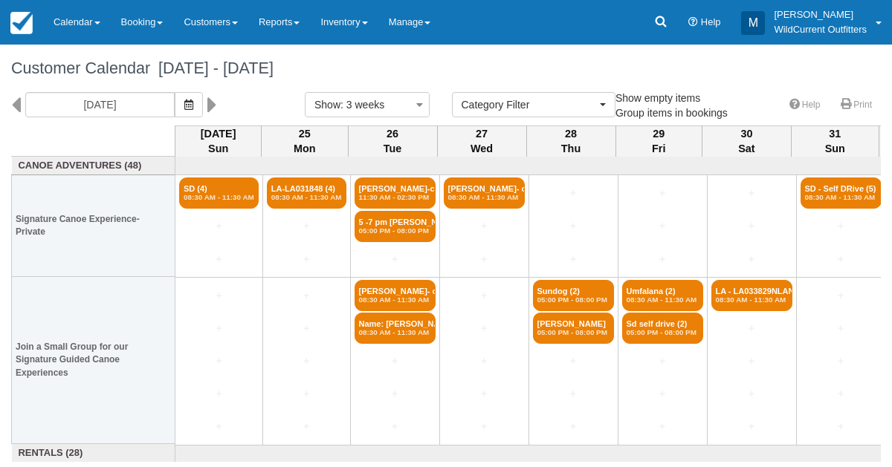
select select
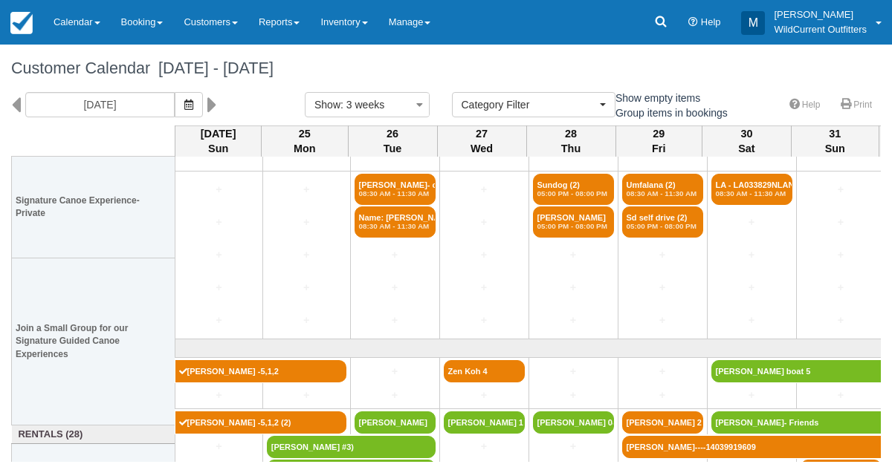
scroll to position [126, 0]
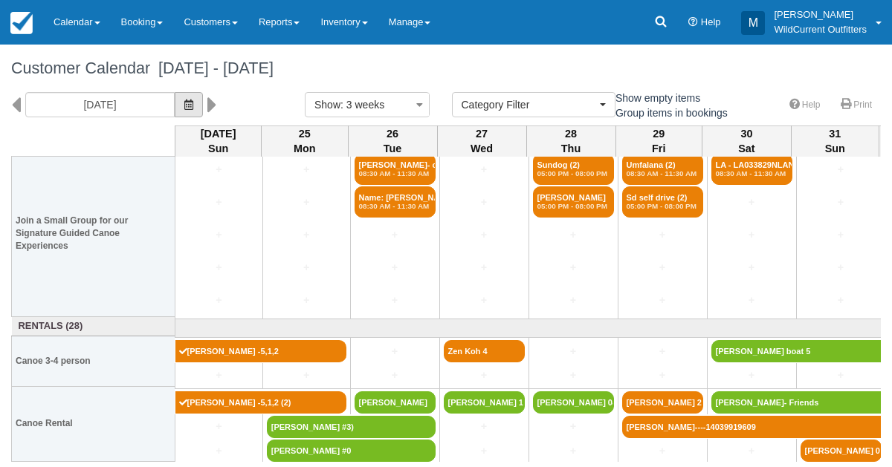
click at [193, 105] on icon "button" at bounding box center [188, 105] width 9 height 10
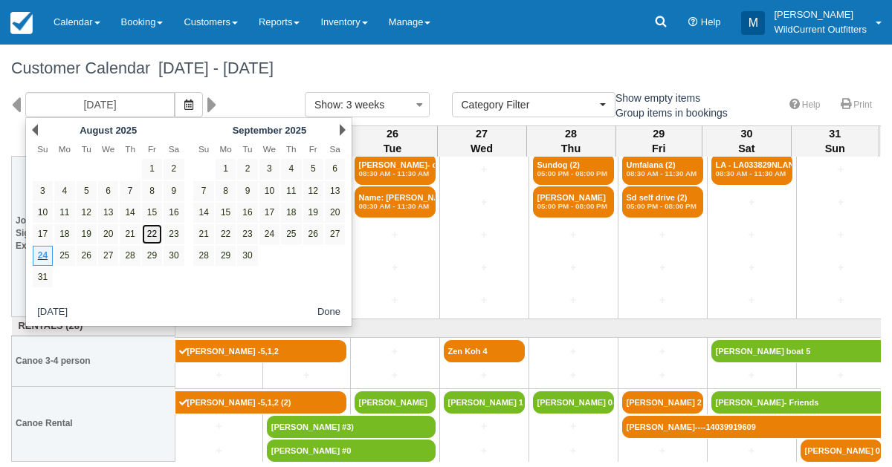
click at [152, 233] on link "22" at bounding box center [152, 234] width 20 height 20
type input "[DATE]"
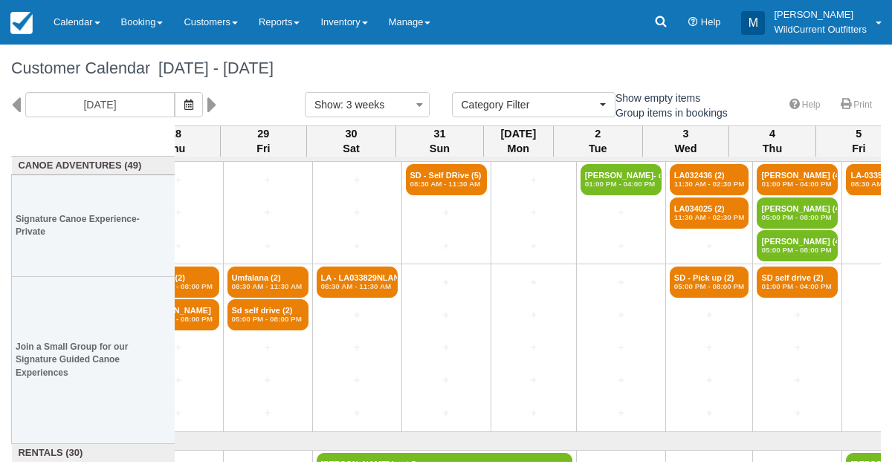
scroll to position [0, 573]
